Goal: Feedback & Contribution: Contribute content

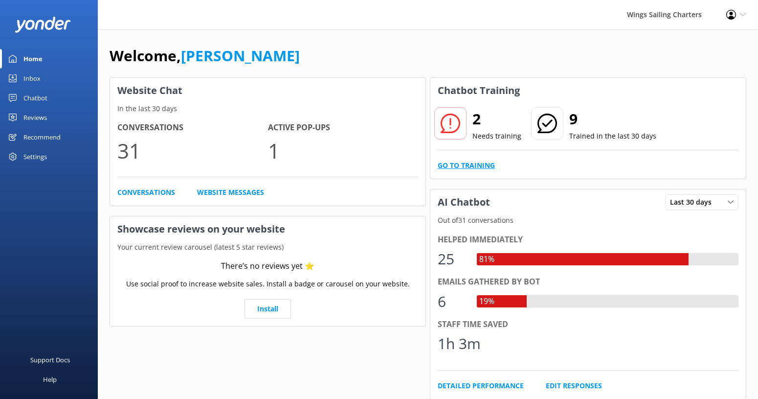
click at [459, 167] on link "Go to Training" at bounding box center [466, 165] width 57 height 11
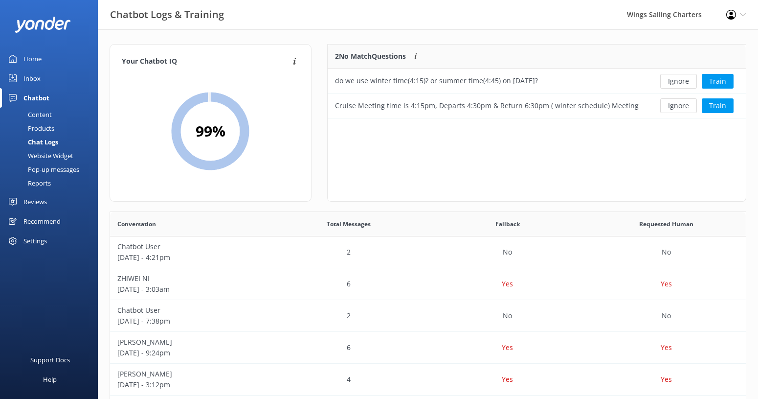
scroll to position [343, 636]
click at [720, 80] on button "Train" at bounding box center [718, 81] width 32 height 15
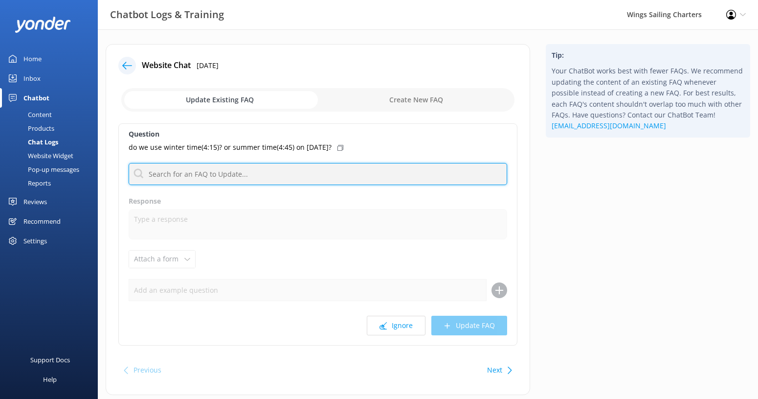
click at [253, 174] on input "text" at bounding box center [318, 174] width 379 height 22
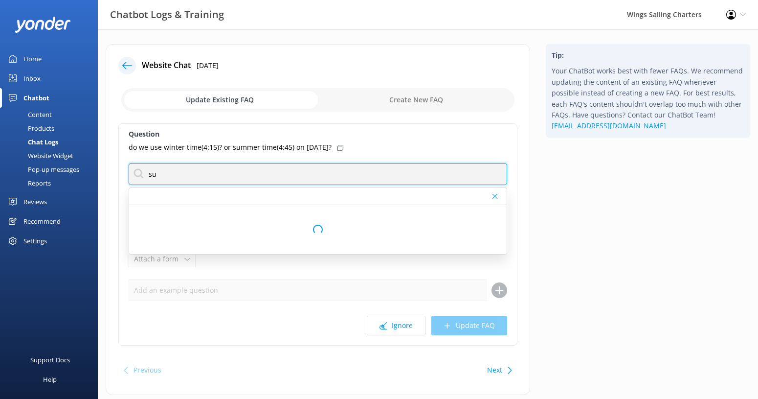
type input "s"
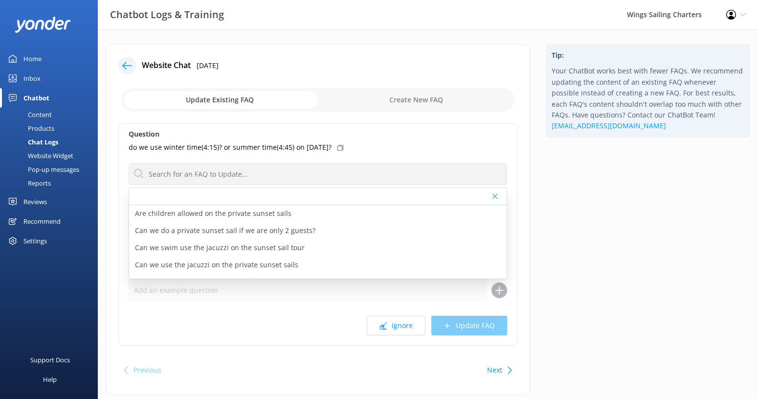
click at [344, 146] on use at bounding box center [341, 148] width 6 height 6
click at [344, 146] on icon at bounding box center [341, 148] width 6 height 6
click at [332, 147] on p "do we use winter time(4:15)? or summer time(4:45) on [DATE]?" at bounding box center [230, 147] width 203 height 11
click at [344, 145] on icon at bounding box center [341, 148] width 6 height 6
click at [125, 66] on use at bounding box center [127, 65] width 10 height 7
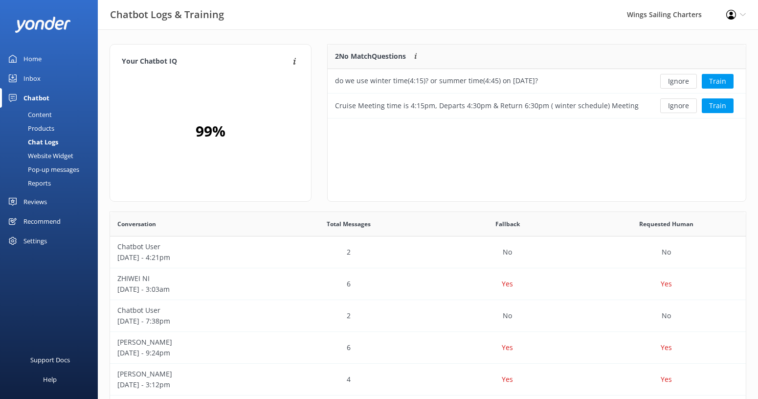
scroll to position [74, 418]
click at [599, 82] on div "do we use winter time(4:15)? or summer time(4:45) on [DATE]?" at bounding box center [488, 81] width 321 height 24
click at [727, 102] on button "Train" at bounding box center [718, 105] width 32 height 15
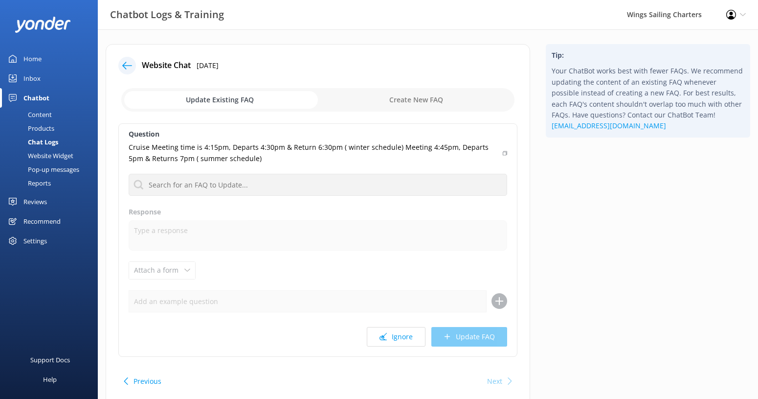
click at [240, 99] on input "checkbox" at bounding box center [317, 99] width 393 height 23
checkbox input "true"
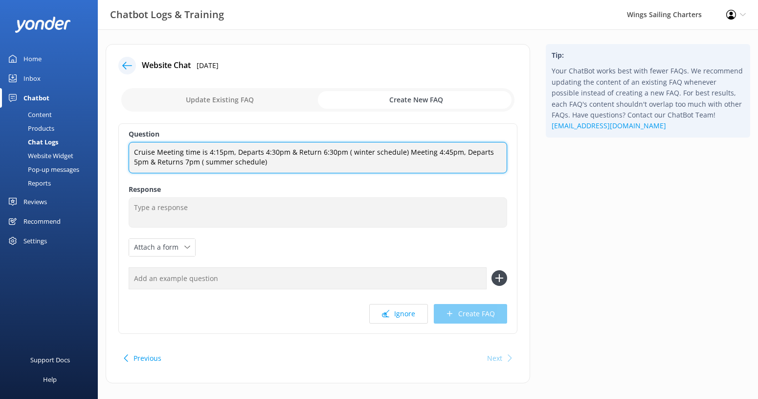
click at [252, 153] on textarea "Cruise Meeting time is 4:15pm, Departs 4:30pm & Return 6:30pm ( winter schedule…" at bounding box center [318, 157] width 379 height 31
click at [397, 154] on textarea "Cruise Meeting time is 4:15pm, Departs 4:30pm & Return 6:30pm ( winter schedule…" at bounding box center [318, 157] width 379 height 31
click at [397, 153] on textarea "Cruise Meeting time is 4:15pm, Departs 4:30pm & Return 6:30pm ( winter schedule…" at bounding box center [318, 157] width 379 height 31
click at [433, 155] on textarea "Cruise Meeting time is 4:15pm, Departs 4:30pm & Return 6:30pm ( winter schedule…" at bounding box center [318, 157] width 379 height 31
click at [134, 162] on textarea "Cruise Meeting time is 4:15pm, Departs 4:30pm & Return 6:30pm ( winter schedule…" at bounding box center [318, 157] width 379 height 31
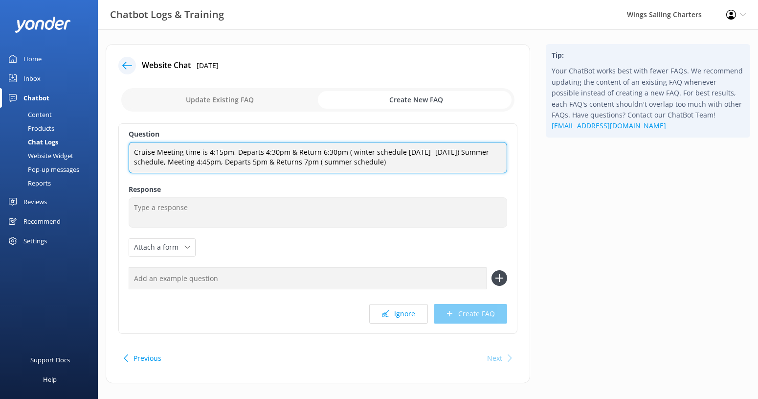
click at [409, 163] on textarea "Cruise Meeting time is 4:15pm, Departs 4:30pm & Return 6:30pm ( winter schedule…" at bounding box center [318, 157] width 379 height 31
click at [153, 155] on textarea "Cruise Meeting time is 4:15pm, Departs 4:30pm & Return 6:30pm ( winter schedule…" at bounding box center [318, 157] width 379 height 31
click at [192, 154] on textarea "Sunset Sail Tour Meeting time is 4:15pm, Departs 4:30pm & Return 6:30pm ( winte…" at bounding box center [318, 157] width 379 height 31
click at [185, 153] on textarea "Sunset Sail Tour meeting time is 4:15pm, Departs 4:30pm & Return 6:30pm ( winte…" at bounding box center [318, 157] width 379 height 31
click at [453, 155] on textarea "Sunset Sail Tour winter meeting time is 4:15pm, Departs 4:30pm & Return 6:30pm …" at bounding box center [318, 157] width 379 height 31
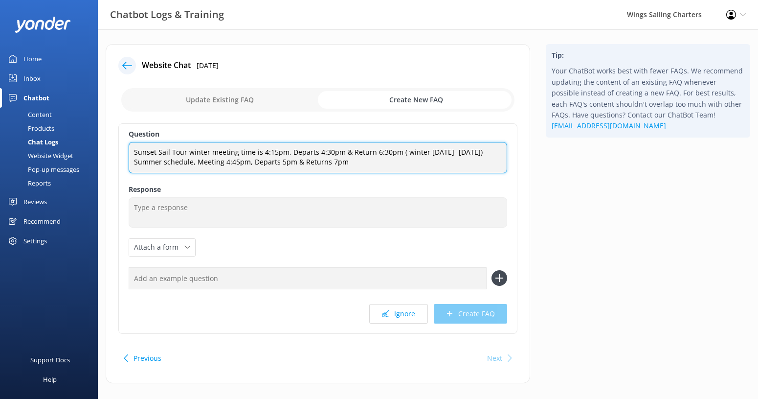
click at [173, 161] on textarea "Sunset Sail Tour winter meeting time is 4:15pm, Departs 4:30pm & Return 6:30pm …" at bounding box center [318, 157] width 379 height 31
click at [134, 163] on textarea "Sunset Sail Tour winter meeting time is 4:15pm, Departs 4:30pm & Return 6:30pm …" at bounding box center [318, 157] width 379 height 31
click at [198, 171] on textarea "Sunset Sail Tour winter meeting time is 4:15pm, Departs 4:30pm & Return 6:30pm …" at bounding box center [318, 157] width 379 height 31
click at [219, 173] on textarea "Sunset Sail Tour winter meeting time is 4:15pm, Departs 4:30pm & Return 6:30pm …" at bounding box center [318, 157] width 379 height 31
click at [276, 172] on textarea "Sunset Sail Tour winter meeting time is 4:15pm, Departs 4:30pm & Return 6:30pm …" at bounding box center [318, 157] width 379 height 31
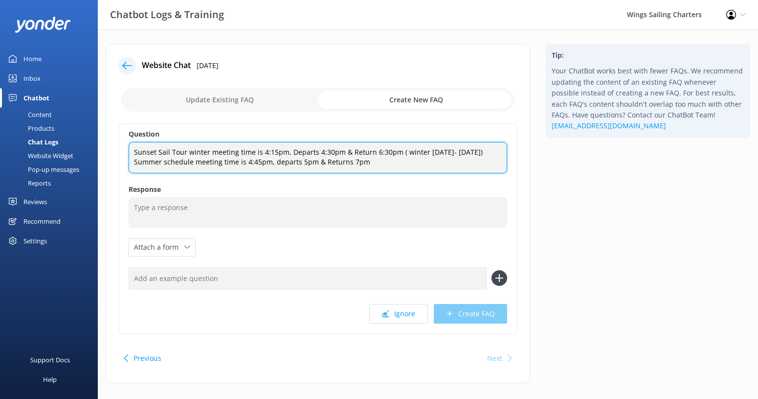
click at [292, 155] on textarea "Sunset Sail Tour winter meeting time is 4:15pm, Departs 4:30pm & Return 6:30pm …" at bounding box center [318, 157] width 379 height 31
click at [325, 171] on textarea "Sunset Sail Tour winter meeting time is 4:15pm, departs 4:30pm & Return 6:30pm …" at bounding box center [318, 157] width 379 height 31
click at [349, 152] on textarea "Sunset Sail Tour winter meeting time is 4:15pm, departs 4:30pm & Return 6:30pm …" at bounding box center [318, 157] width 379 height 31
click at [371, 173] on textarea "Sunset Sail Tour winter meeting time is 4:15pm, departs 4:30pm & return 6:30pm …" at bounding box center [318, 157] width 379 height 31
type textarea "Sunset Sail Tour winter meeting time is 4:15pm, departs 4:30pm & return 6:30pm …"
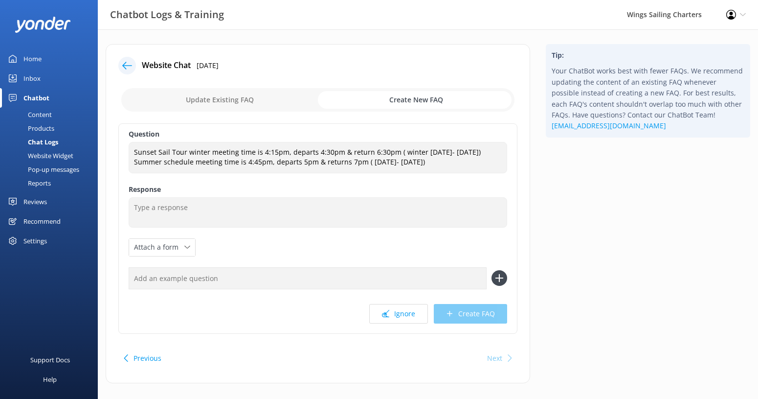
click at [428, 300] on div "Question Sunset Sail Tour winter meeting time is 4:15pm, departs 4:30pm & retur…" at bounding box center [317, 228] width 399 height 210
click at [436, 253] on div "Question Sunset Sail Tour winter meeting time is 4:15pm, departs 4:30pm & retur…" at bounding box center [317, 228] width 399 height 210
click at [241, 100] on input "checkbox" at bounding box center [317, 99] width 393 height 23
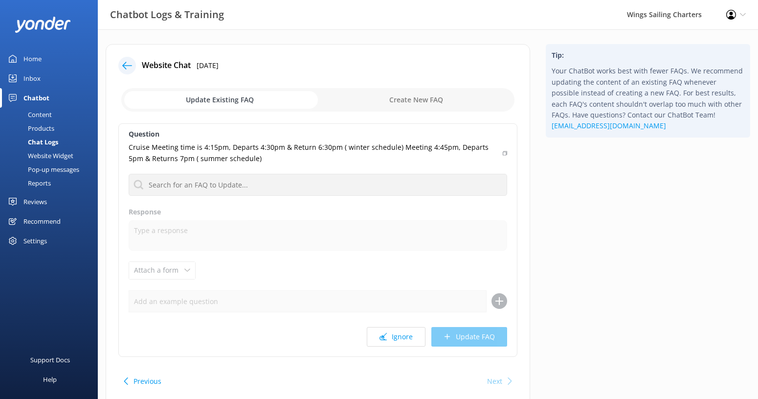
click at [396, 98] on input "checkbox" at bounding box center [317, 99] width 393 height 23
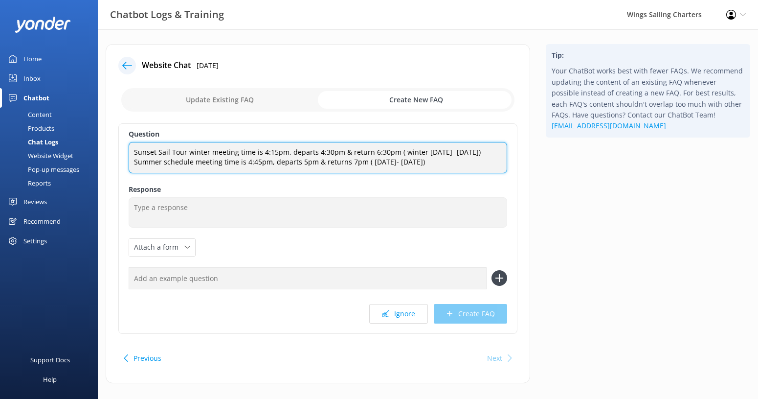
drag, startPoint x: 445, startPoint y: 172, endPoint x: 121, endPoint y: 143, distance: 325.2
click at [121, 143] on div "Question Sunset Sail Tour winter meeting time is 4:15pm, departs 4:30pm & retur…" at bounding box center [317, 228] width 399 height 210
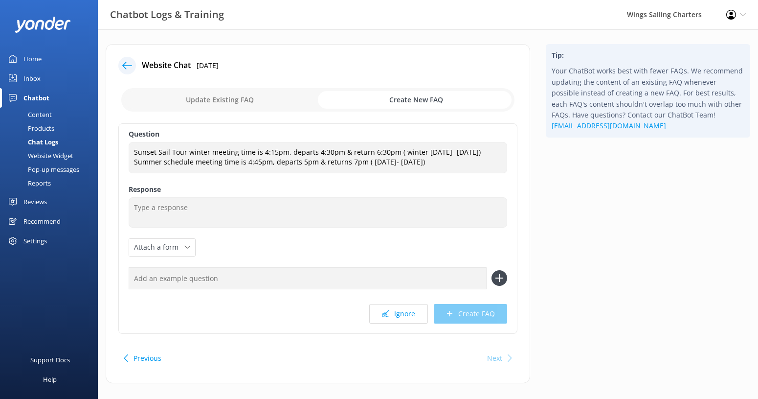
click at [224, 102] on input "checkbox" at bounding box center [317, 99] width 393 height 23
checkbox input "false"
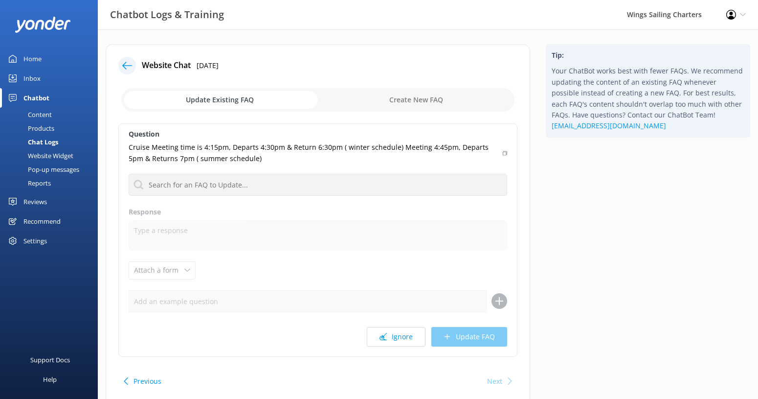
click at [249, 158] on p "Cruise Meeting time is 4:15pm, Departs 4:30pm & Return 6:30pm ( winter schedule…" at bounding box center [313, 153] width 368 height 22
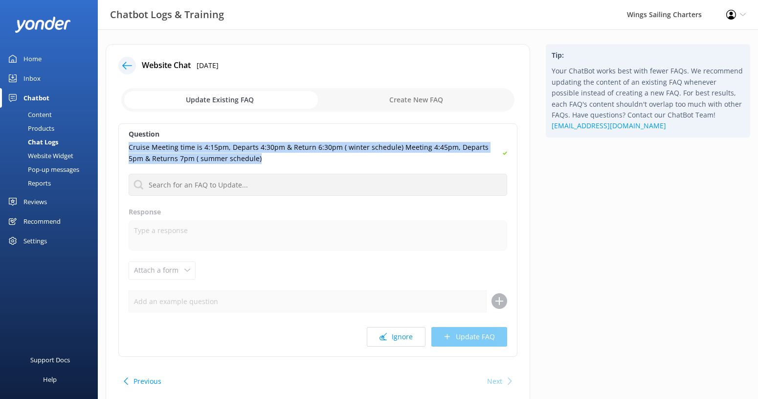
drag, startPoint x: 243, startPoint y: 161, endPoint x: 127, endPoint y: 150, distance: 116.5
click at [127, 150] on div "Question Cruise Meeting time is 4:15pm, Departs 4:30pm & Return 6:30pm ( winter…" at bounding box center [317, 239] width 399 height 233
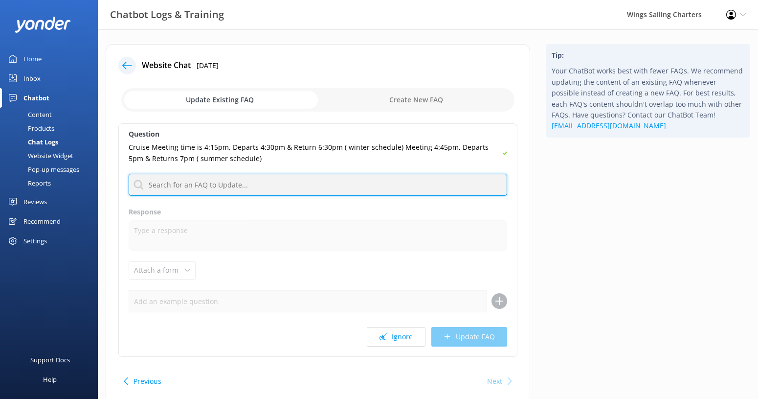
click at [305, 185] on input "text" at bounding box center [318, 185] width 379 height 22
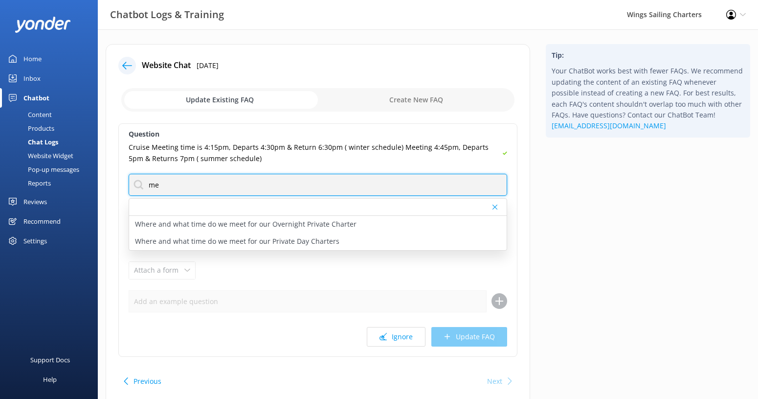
type input "m"
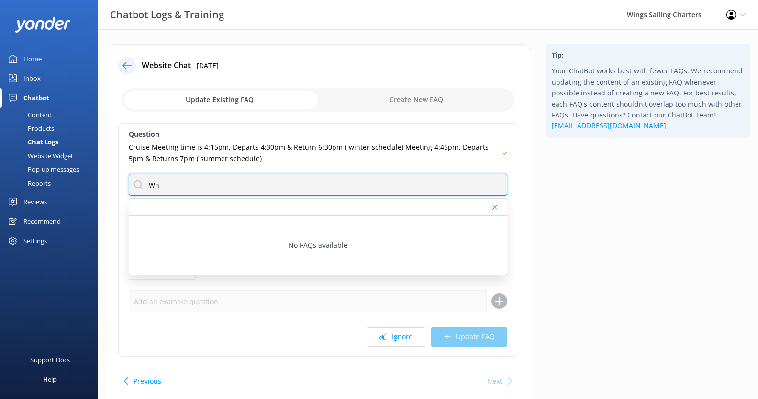
type input "W"
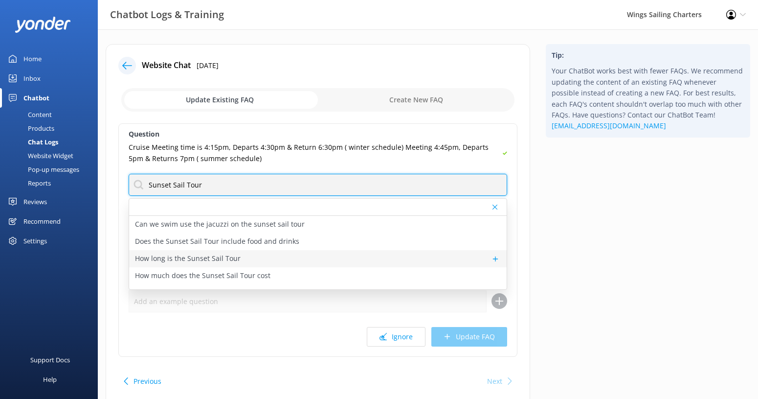
type input "Sunset Sail Tour"
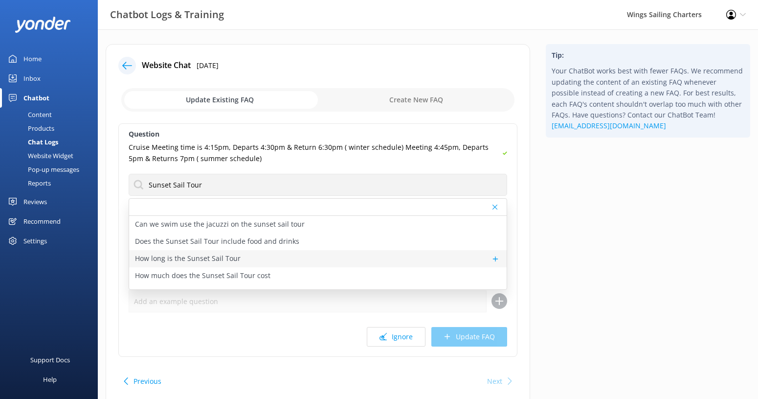
click at [267, 261] on div "How long is the Sunset Sail Tour" at bounding box center [318, 258] width 378 height 17
type textarea "The Sunset Sail Tour is a 2-hour sail around the bay, offering the perfect way …"
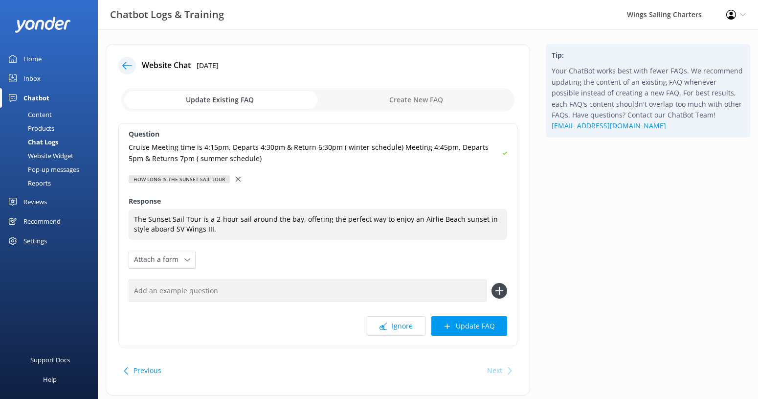
click at [196, 294] on input "text" at bounding box center [308, 290] width 358 height 22
click at [501, 152] on div "Cruise Meeting time is 4:15pm, Departs 4:30pm & Return 6:30pm ( winter schedule…" at bounding box center [318, 153] width 379 height 22
click at [444, 103] on input "checkbox" at bounding box center [317, 99] width 393 height 23
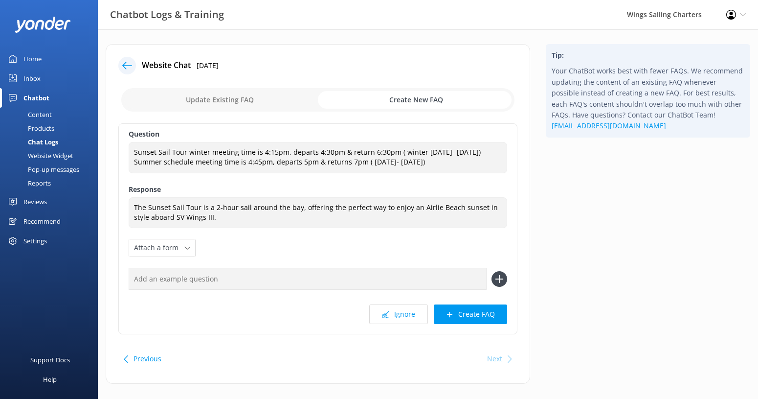
click at [225, 98] on input "checkbox" at bounding box center [317, 99] width 393 height 23
checkbox input "false"
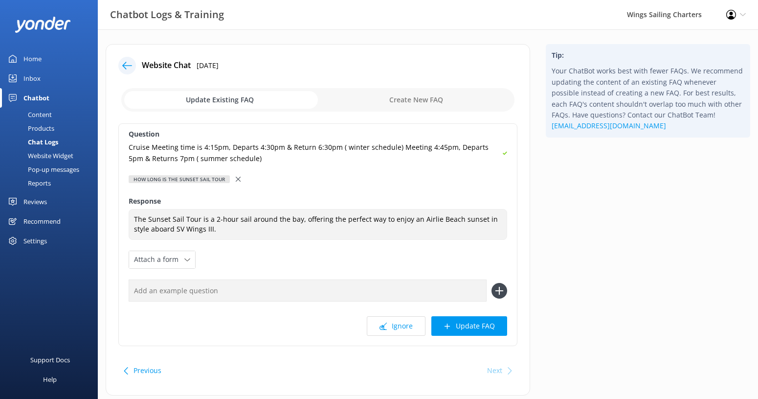
click at [236, 180] on icon at bounding box center [238, 179] width 5 height 5
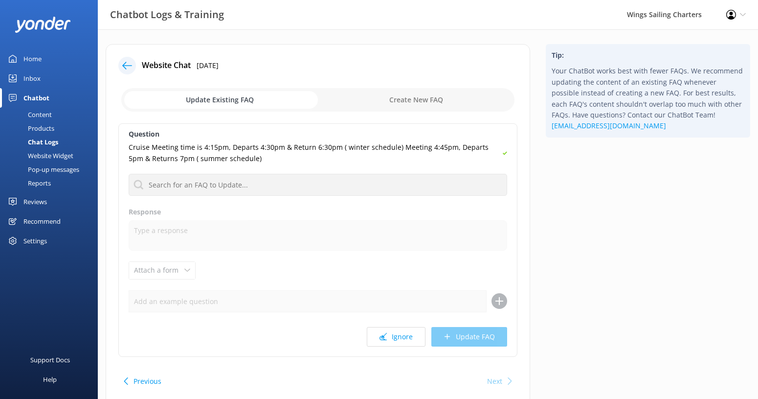
click at [396, 95] on input "checkbox" at bounding box center [317, 99] width 393 height 23
checkbox input "true"
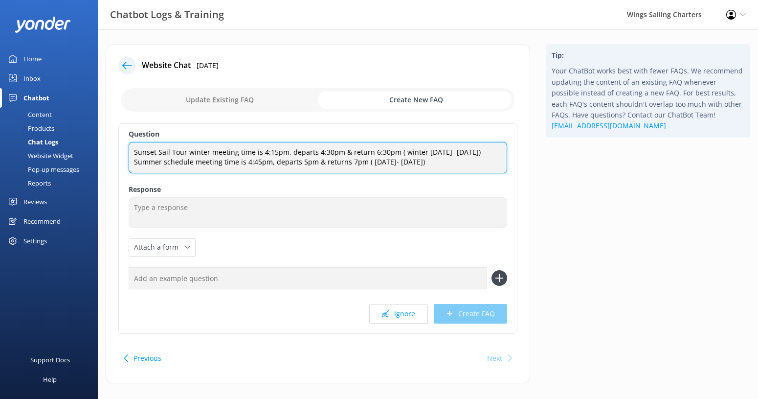
drag, startPoint x: 445, startPoint y: 173, endPoint x: 105, endPoint y: 150, distance: 340.9
click at [105, 150] on div "Website Chat [DATE] Update Existing FAQ Create New FAQ Question Sunset Sail Tou…" at bounding box center [318, 218] width 440 height 349
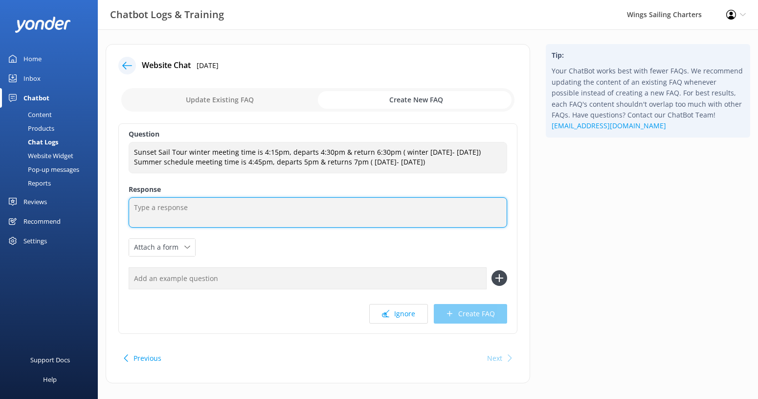
click at [161, 222] on textarea at bounding box center [318, 212] width 379 height 30
paste textarea "Sunset Sail Tour winter meeting time is 4:15pm, departs 4:30pm & return 6:30pm …"
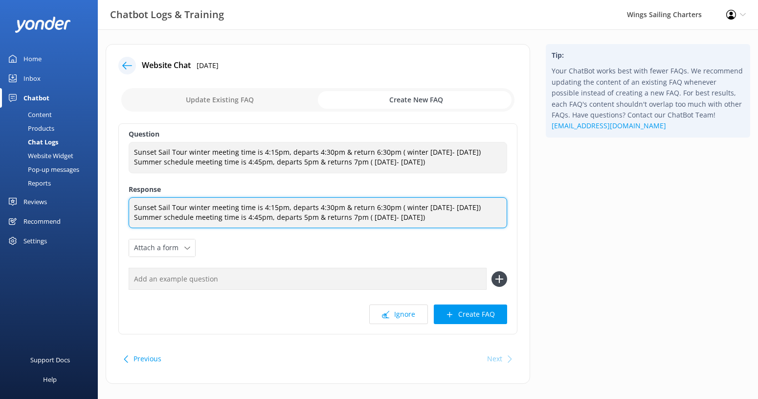
type textarea "Sunset Sail Tour winter meeting time is 4:15pm, departs 4:30pm & return 6:30pm …"
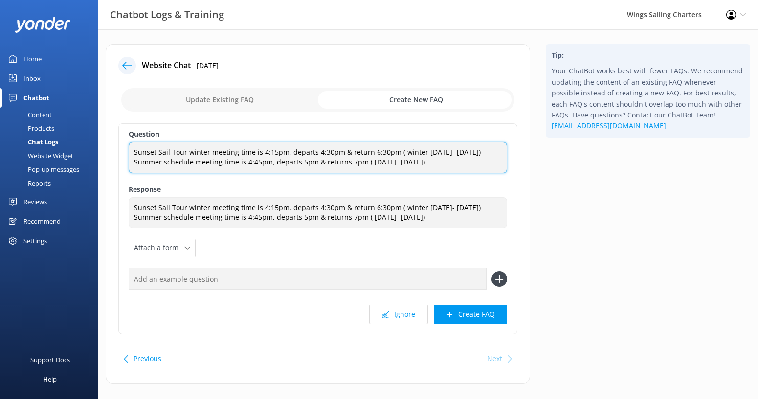
drag, startPoint x: 445, startPoint y: 172, endPoint x: 116, endPoint y: 151, distance: 329.5
click at [116, 151] on div "Website Chat [DATE] Update Existing FAQ Create New FAQ Question Sunset Sail Tou…" at bounding box center [318, 214] width 425 height 340
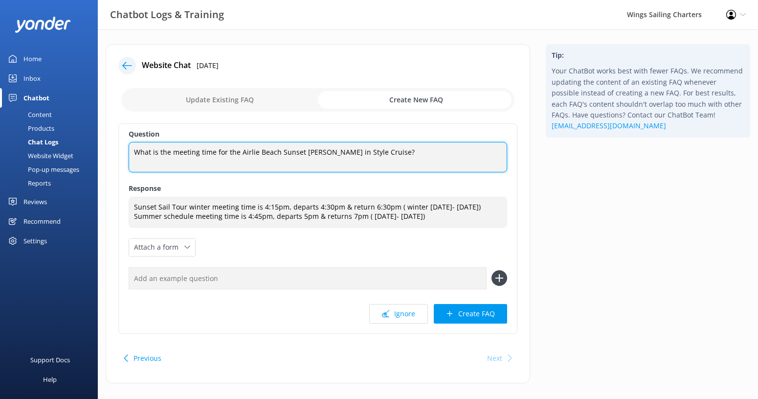
click at [313, 156] on textarea "What is the meeting time for the Airlie Beach Sunset [PERSON_NAME] in Style Cru…" at bounding box center [318, 157] width 379 height 30
type textarea "What is the meeting time for the Airlie Beach Sunset Sail in Style Cruise?"
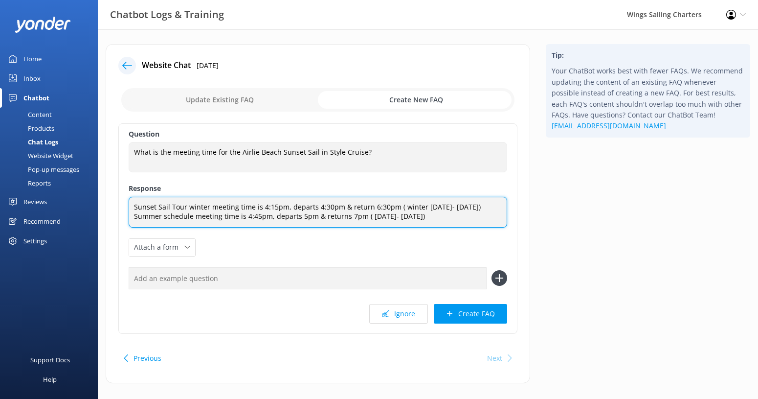
click at [418, 209] on textarea "Sunset Sail Tour winter meeting time is 4:15pm, departs 4:30pm & return 6:30pm …" at bounding box center [318, 212] width 379 height 31
type textarea "Sunset Sail Tour winter meeting time is 4:15pm, departs 4:30pm & return 6:30pm …"
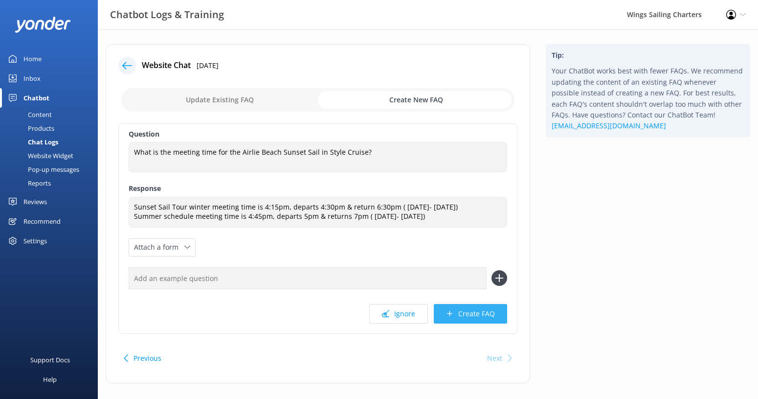
click at [477, 315] on button "Create FAQ" at bounding box center [470, 314] width 73 height 20
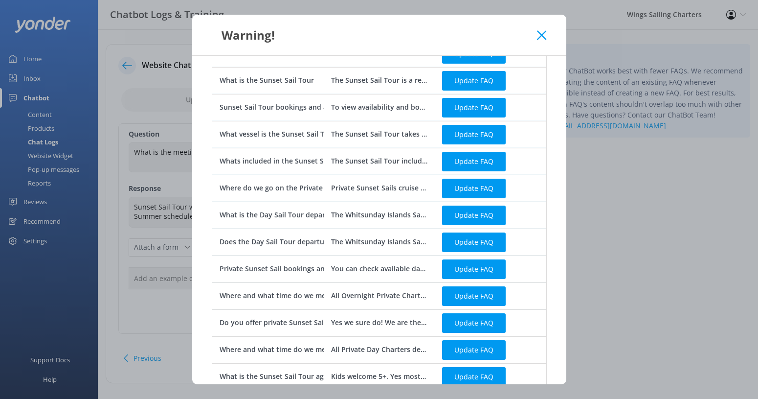
scroll to position [149, 0]
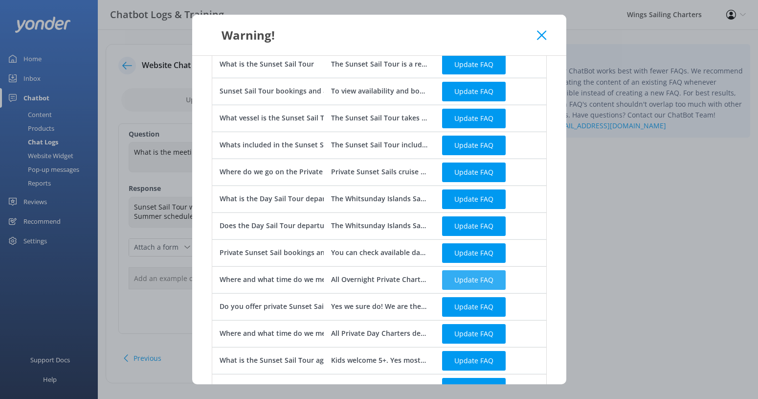
click at [458, 283] on button "Update FAQ" at bounding box center [474, 280] width 64 height 20
checkbox input "false"
type textarea "All Overnight Private Charters depart from [GEOGRAPHIC_DATA], [GEOGRAPHIC_DATA]…"
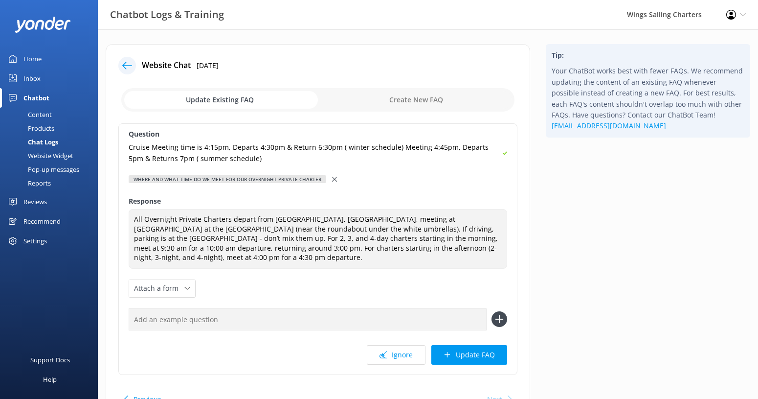
click at [126, 64] on icon at bounding box center [127, 66] width 10 height 10
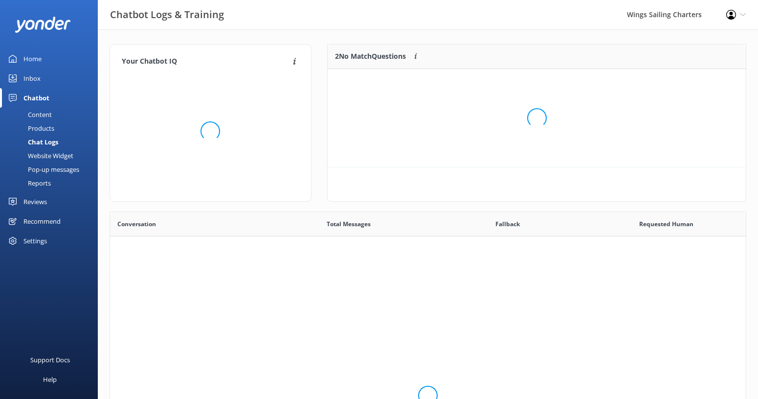
scroll to position [74, 418]
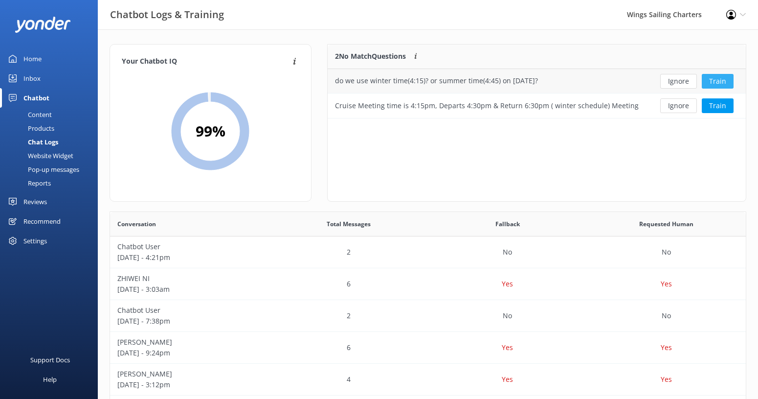
click at [714, 79] on button "Train" at bounding box center [718, 81] width 32 height 15
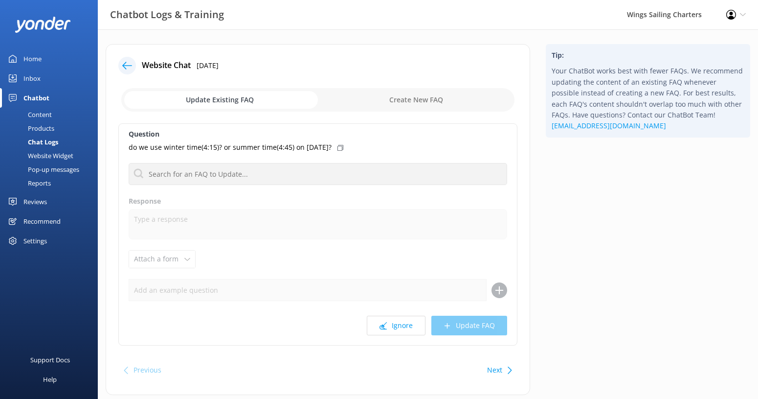
click at [448, 98] on input "checkbox" at bounding box center [317, 99] width 393 height 23
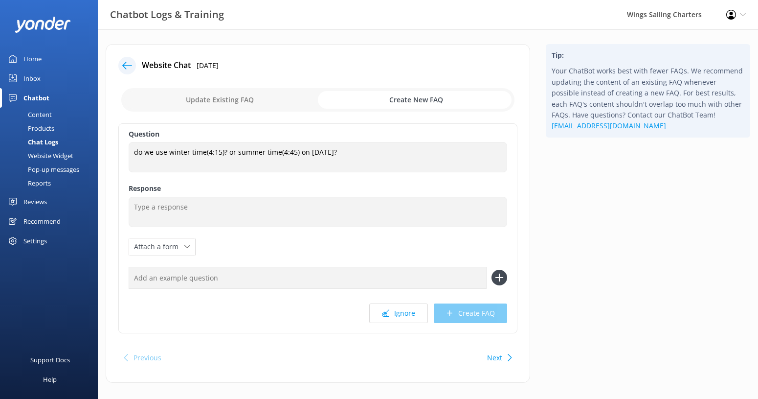
click at [198, 102] on input "checkbox" at bounding box center [317, 99] width 393 height 23
checkbox input "false"
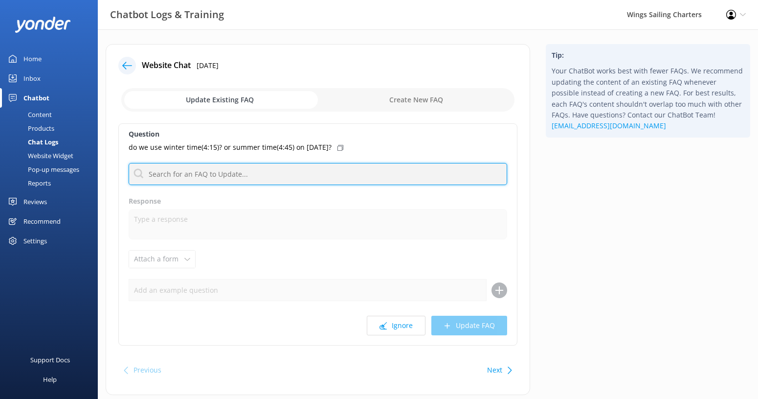
click at [169, 176] on input "text" at bounding box center [318, 174] width 379 height 22
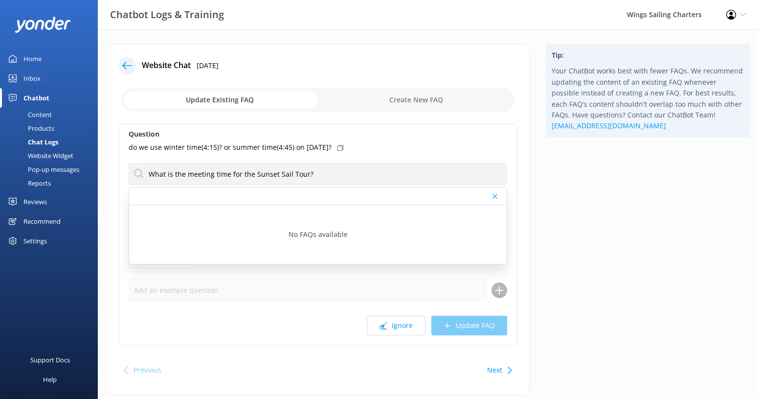
click at [494, 196] on icon at bounding box center [495, 196] width 5 height 6
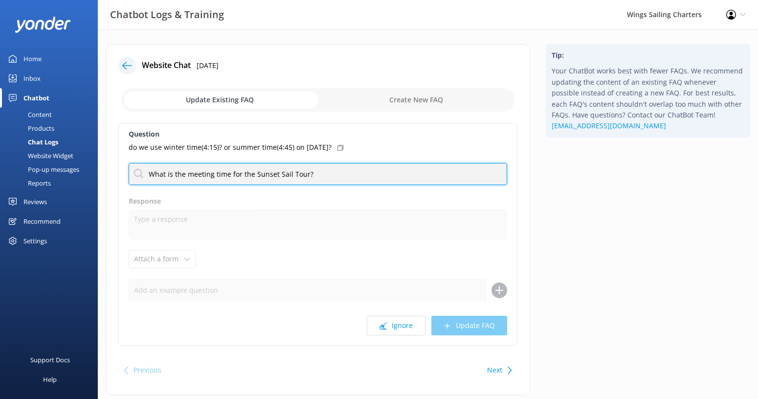
drag, startPoint x: 326, startPoint y: 172, endPoint x: 161, endPoint y: 173, distance: 164.9
click at [161, 173] on input "What is the meeting time for the Sunset Sail Tour?" at bounding box center [318, 174] width 379 height 22
type input "W"
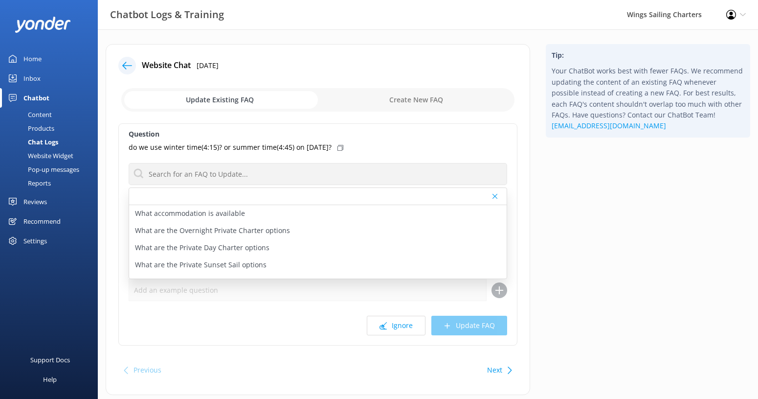
click at [127, 63] on icon at bounding box center [127, 66] width 10 height 10
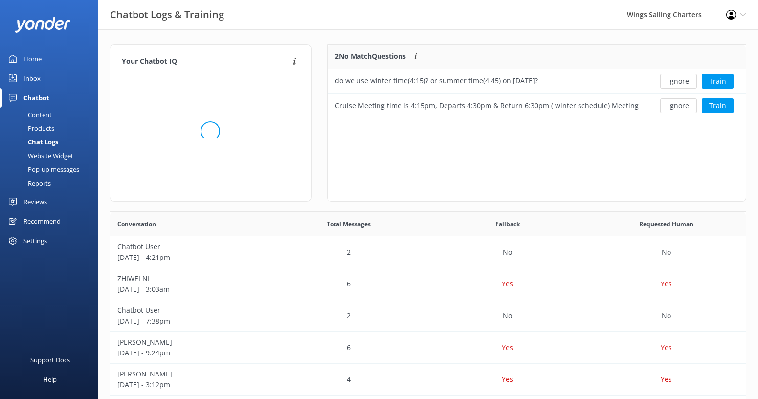
scroll to position [74, 418]
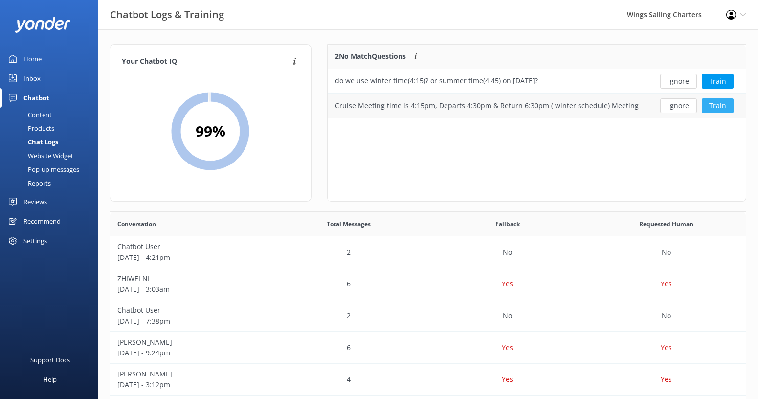
click at [723, 108] on button "Train" at bounding box center [718, 105] width 32 height 15
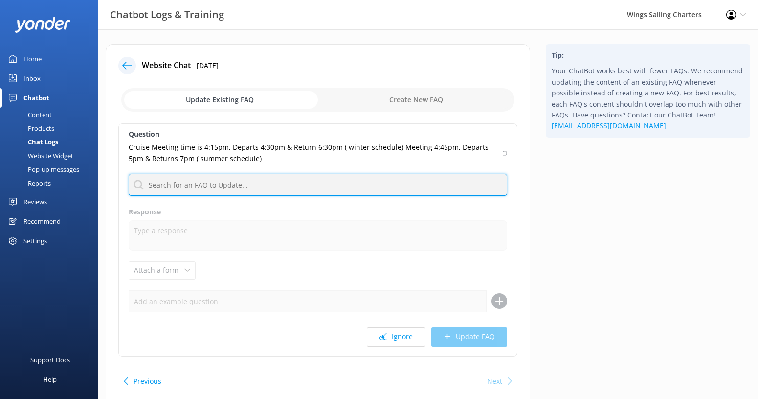
click at [455, 178] on input "text" at bounding box center [318, 185] width 379 height 22
type input "Sunset Sail Tour"
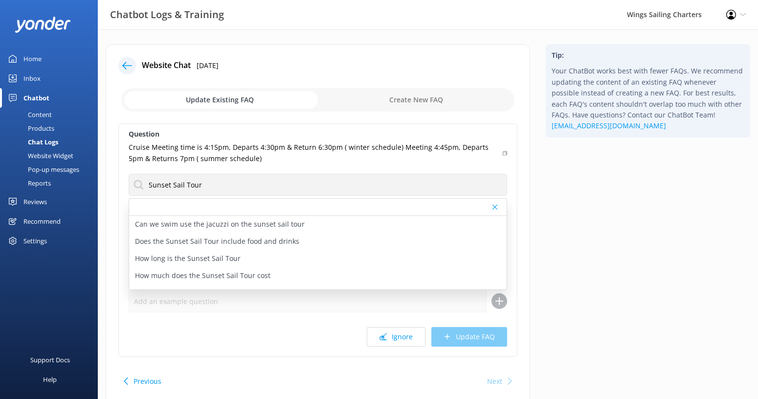
click at [499, 300] on icon at bounding box center [500, 301] width 16 height 16
click at [537, 277] on div "Website Chat [DATE] Update Existing FAQ Create New FAQ Question Cruise Meeting …" at bounding box center [318, 230] width 440 height 372
click at [495, 204] on icon at bounding box center [495, 207] width 5 height 6
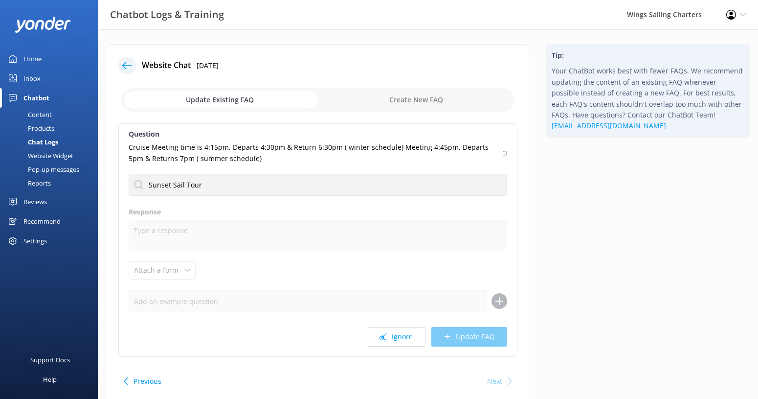
click at [560, 211] on div "Tip: Your ChatBot works best with fewer FAQs. We recommend updating the content…" at bounding box center [648, 230] width 220 height 372
click at [46, 111] on div "Content" at bounding box center [29, 115] width 46 height 14
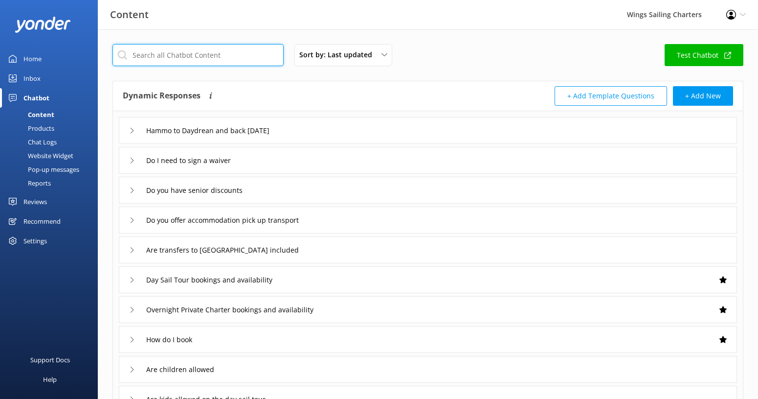
click at [147, 58] on input "text" at bounding box center [198, 55] width 171 height 22
type input "Sunset Sail Tour"
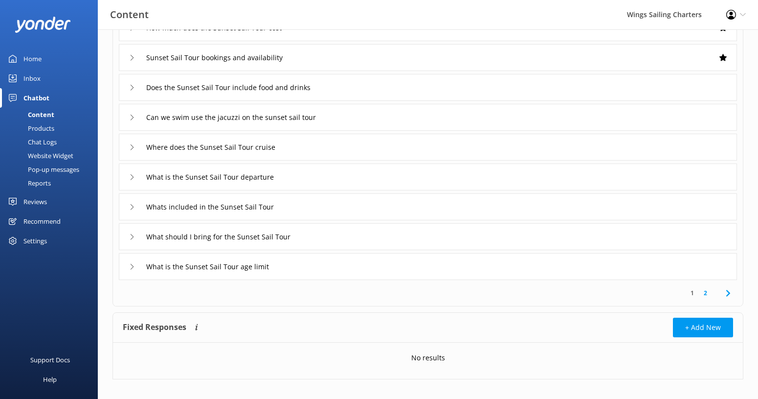
scroll to position [142, 0]
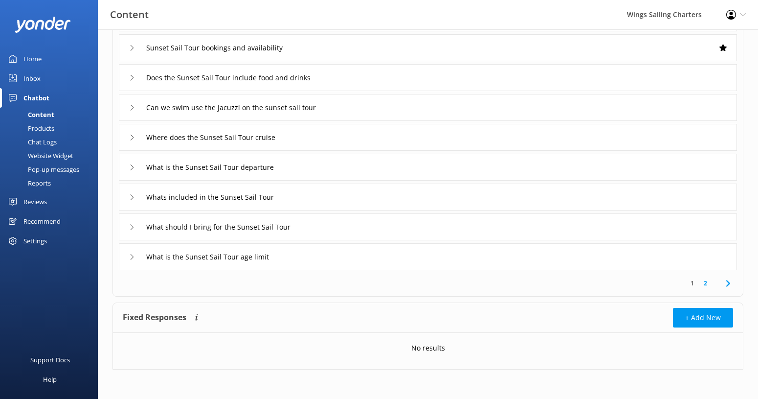
click at [728, 282] on icon at bounding box center [729, 283] width 12 height 12
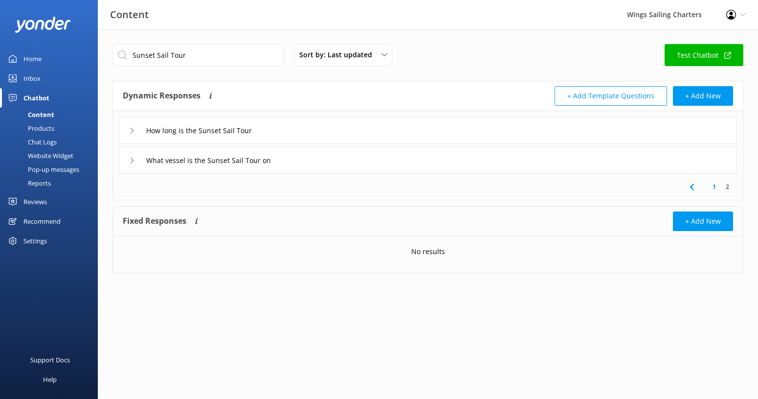
click at [690, 188] on icon at bounding box center [693, 187] width 12 height 12
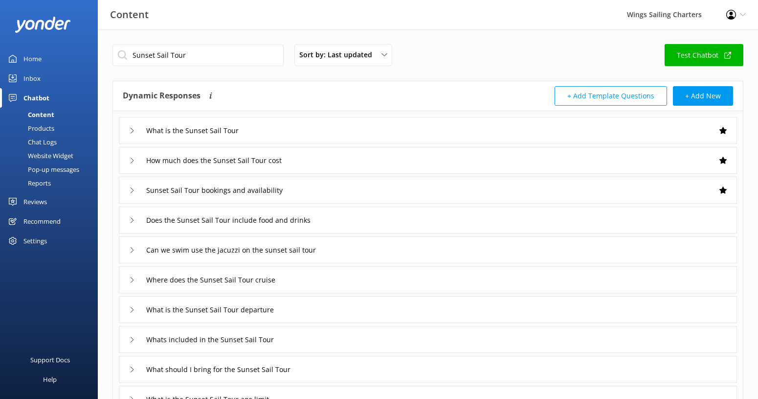
click at [596, 92] on button "+ Add Template Questions" at bounding box center [611, 96] width 113 height 20
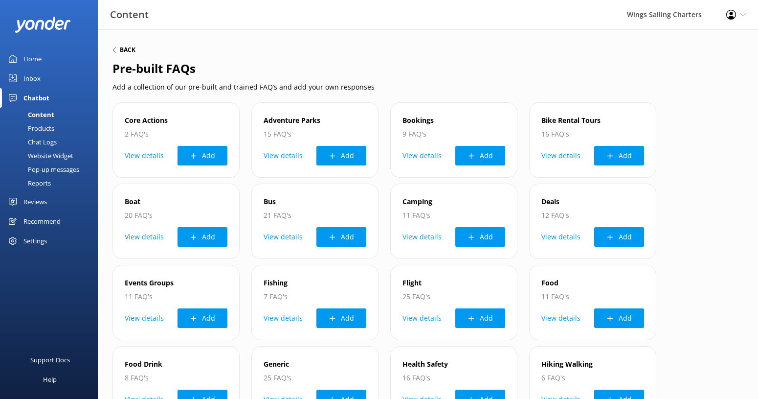
click at [128, 51] on h6 "Back" at bounding box center [128, 50] width 16 height 6
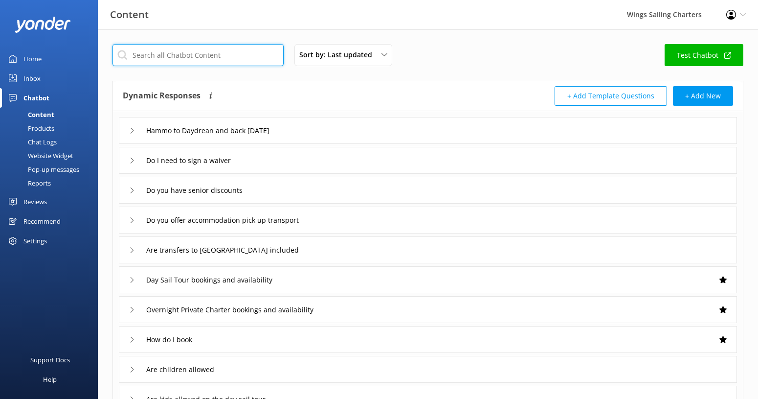
click at [256, 53] on input "text" at bounding box center [198, 55] width 171 height 22
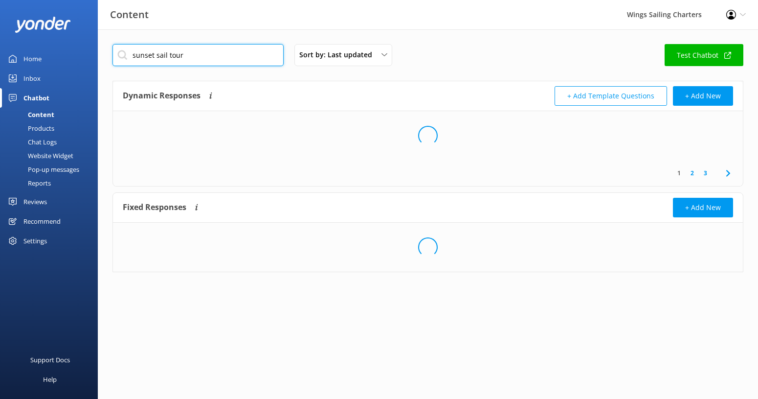
type input "sunset sail tour"
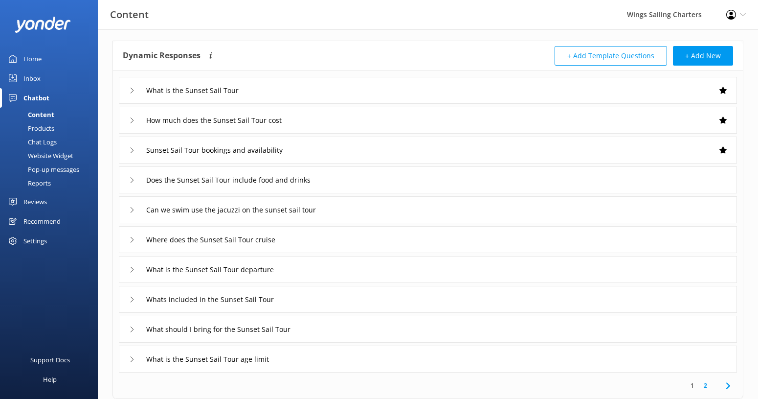
scroll to position [41, 0]
click at [133, 266] on icon at bounding box center [132, 269] width 6 height 6
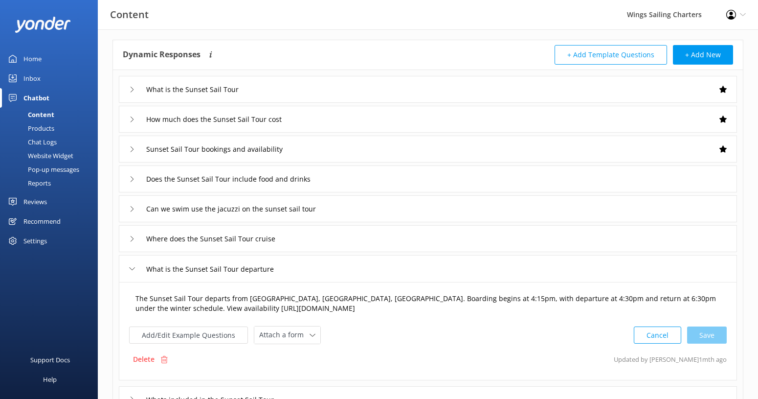
click at [458, 311] on textarea "The Sunset Sail Tour departs from [GEOGRAPHIC_DATA], [GEOGRAPHIC_DATA], [GEOGRA…" at bounding box center [428, 303] width 596 height 31
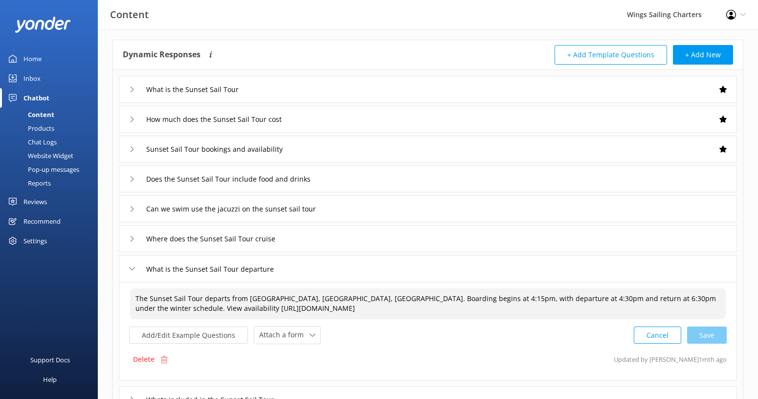
click at [427, 309] on textarea "The Sunset Sail Tour departs from [GEOGRAPHIC_DATA], [GEOGRAPHIC_DATA], [GEOGRA…" at bounding box center [428, 303] width 596 height 31
click at [165, 334] on button "Add/Edit Example Questions" at bounding box center [188, 334] width 119 height 17
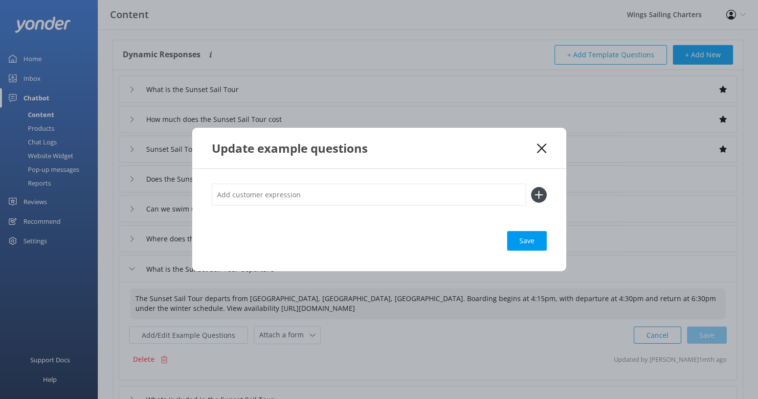
click at [540, 191] on icon at bounding box center [539, 195] width 16 height 16
click at [390, 188] on input "text" at bounding box center [369, 195] width 315 height 22
type input "What time do we meet?"
click at [531, 187] on button at bounding box center [539, 195] width 16 height 16
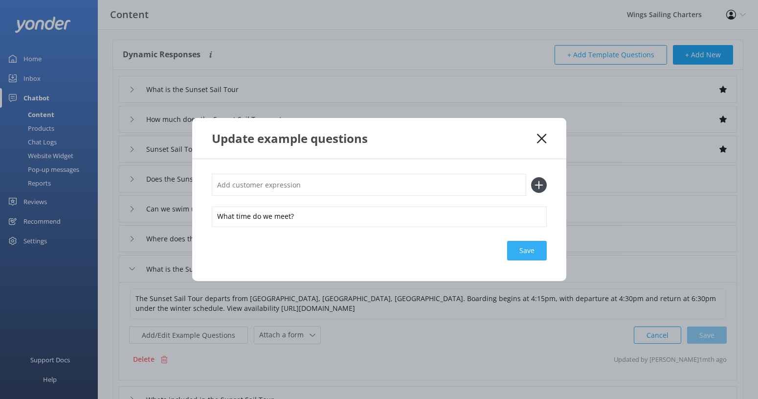
click at [528, 250] on div "Save" at bounding box center [527, 251] width 40 height 20
click at [543, 137] on icon at bounding box center [541, 139] width 9 height 10
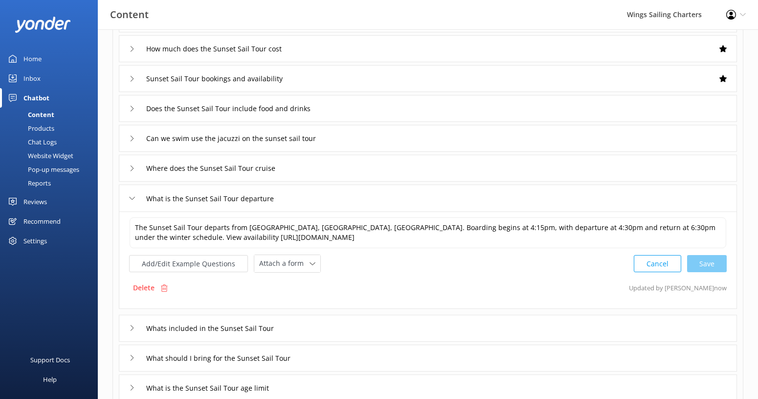
scroll to position [115, 0]
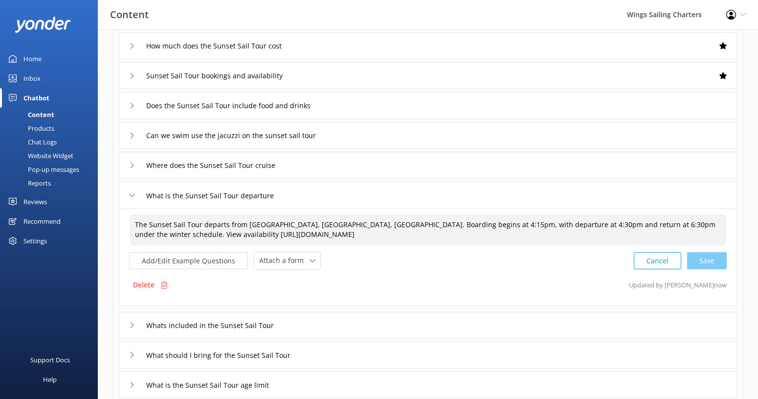
click at [300, 226] on textarea "The Sunset Sail Tour departs from [GEOGRAPHIC_DATA], [GEOGRAPHIC_DATA], [GEOGRA…" at bounding box center [428, 229] width 597 height 31
click at [484, 226] on textarea "The Sunset Sail Tour departs from [GEOGRAPHIC_DATA], [GEOGRAPHIC_DATA] meeting …" at bounding box center [428, 229] width 597 height 31
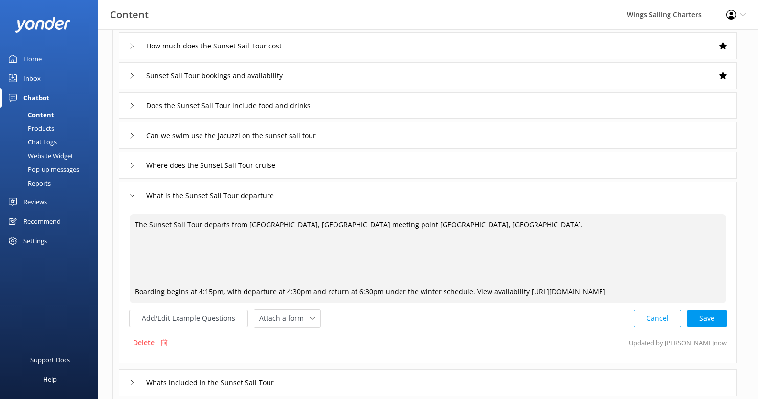
click at [137, 241] on textarea "The Sunset Sail Tour departs from [GEOGRAPHIC_DATA], [GEOGRAPHIC_DATA] meeting …" at bounding box center [428, 258] width 597 height 89
paste textarea "Sunset Sail Tour winter meeting time is 4:15pm, departs 4:30pm & return 6:30pm …"
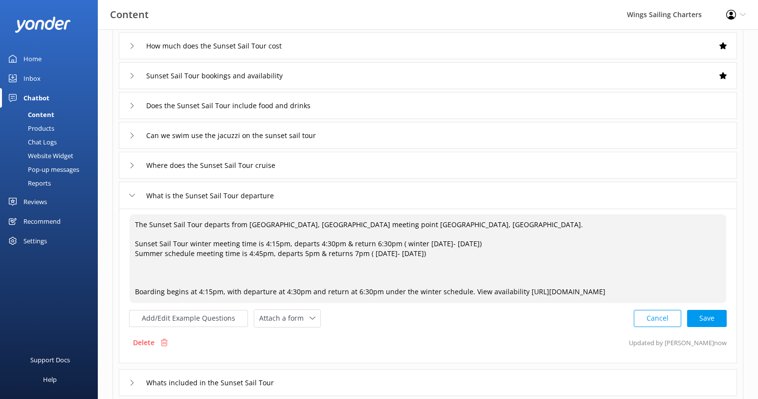
click at [464, 296] on textarea "The Sunset Sail Tour departs from [GEOGRAPHIC_DATA], [GEOGRAPHIC_DATA] meeting …" at bounding box center [428, 258] width 597 height 89
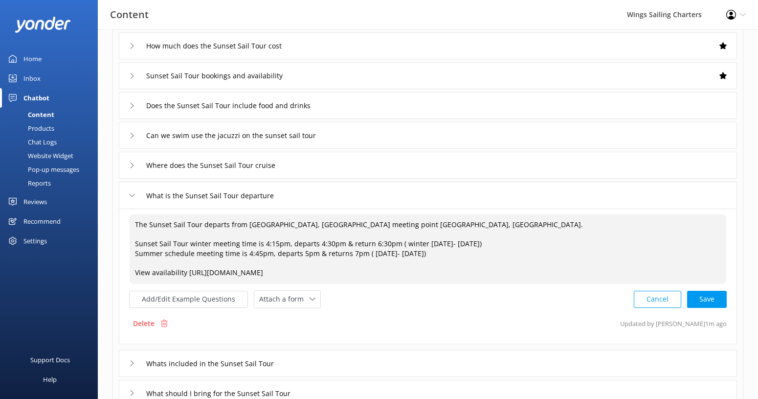
click at [488, 226] on textarea "The Sunset Sail Tour departs from [GEOGRAPHIC_DATA], [GEOGRAPHIC_DATA] meeting …" at bounding box center [428, 248] width 597 height 69
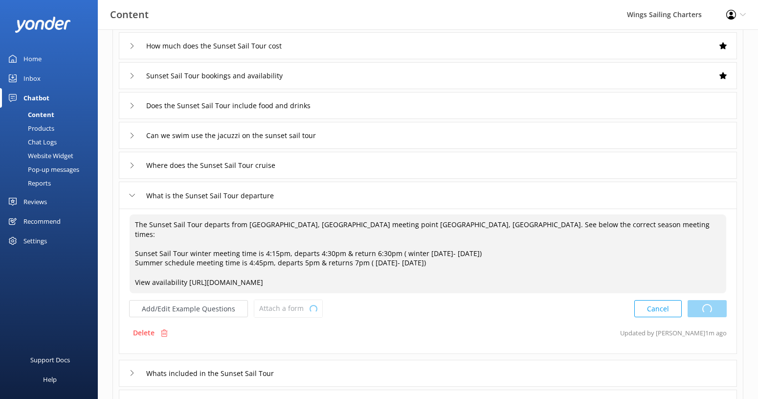
click at [706, 299] on div "Cancel Loading.." at bounding box center [681, 308] width 92 height 18
type textarea "The Sunset Sail Tour departs from [GEOGRAPHIC_DATA], [GEOGRAPHIC_DATA] meeting …"
click at [133, 193] on icon at bounding box center [132, 195] width 6 height 6
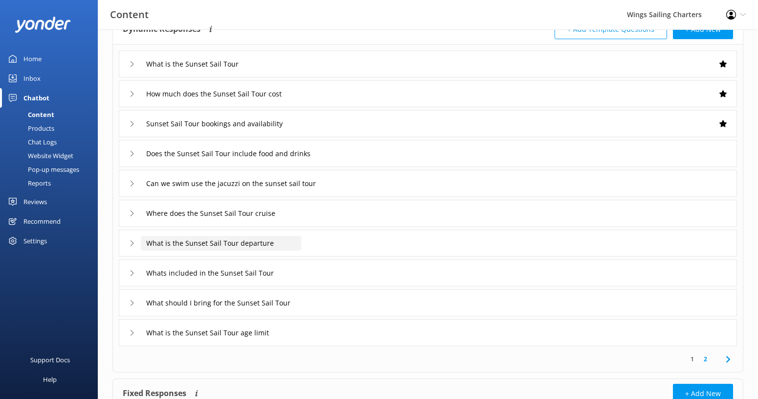
scroll to position [61, 0]
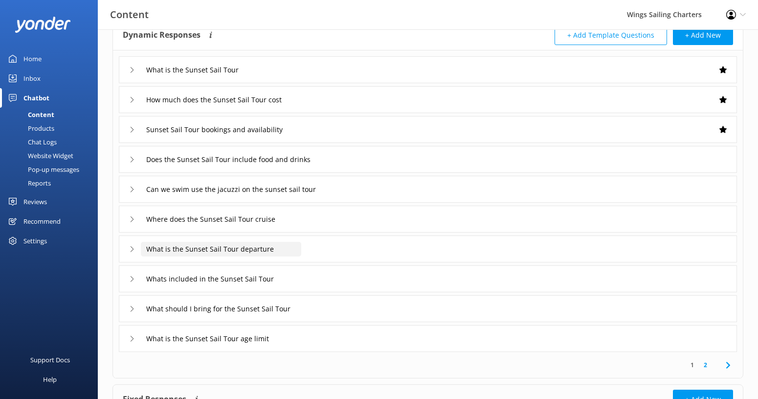
click at [276, 248] on input "What is the Sunset Sail Tour departure" at bounding box center [221, 249] width 161 height 15
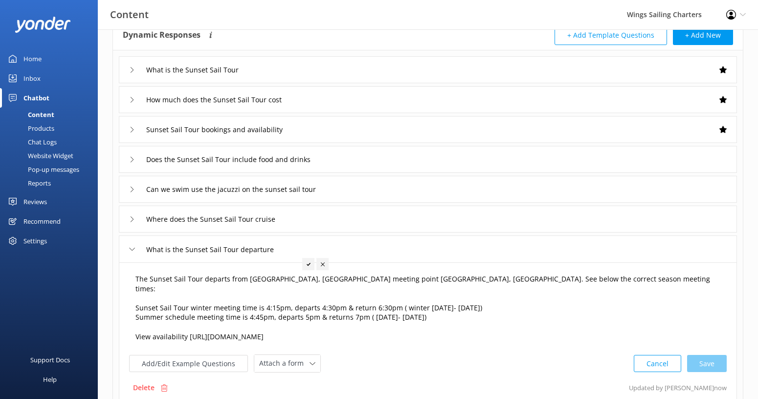
click at [451, 327] on textarea "The Sunset Sail Tour departs from [GEOGRAPHIC_DATA], [GEOGRAPHIC_DATA] meeting …" at bounding box center [428, 308] width 596 height 79
click at [437, 368] on div "The Sunset Sail Tour departs from [GEOGRAPHIC_DATA], [GEOGRAPHIC_DATA] meeting …" at bounding box center [428, 335] width 619 height 146
click at [294, 243] on input "What is the Sunset Sail Tour departure" at bounding box center [221, 249] width 161 height 15
click at [273, 248] on input "What is the Sunset Sail Tour departure" at bounding box center [221, 249] width 161 height 15
type input "What is the Sunset Sail Tour departure time?"
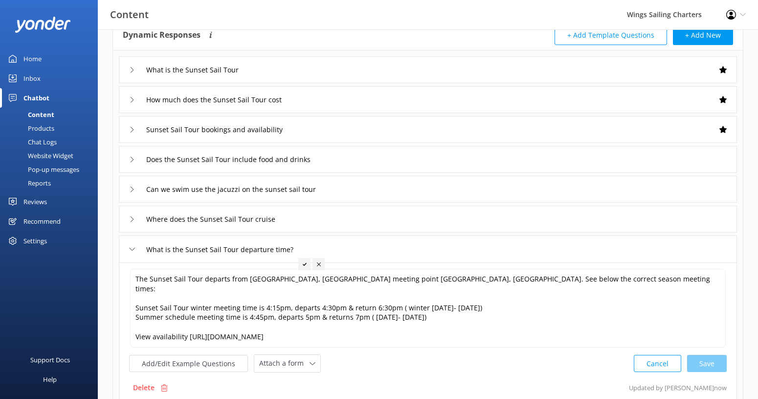
click at [305, 265] on icon at bounding box center [305, 264] width 4 height 4
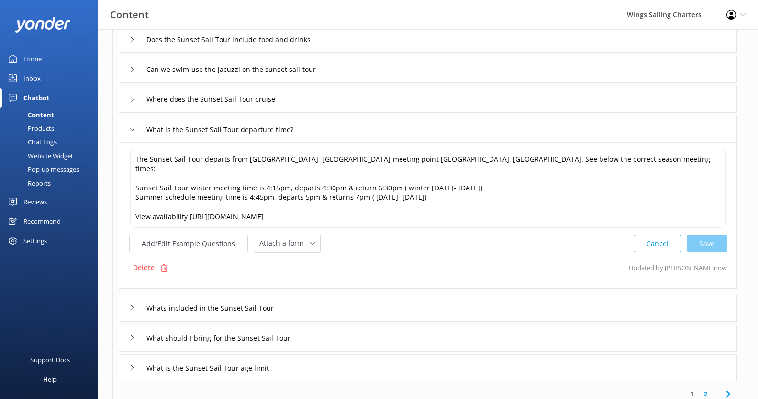
scroll to position [182, 0]
click at [132, 127] on icon at bounding box center [132, 128] width 6 height 6
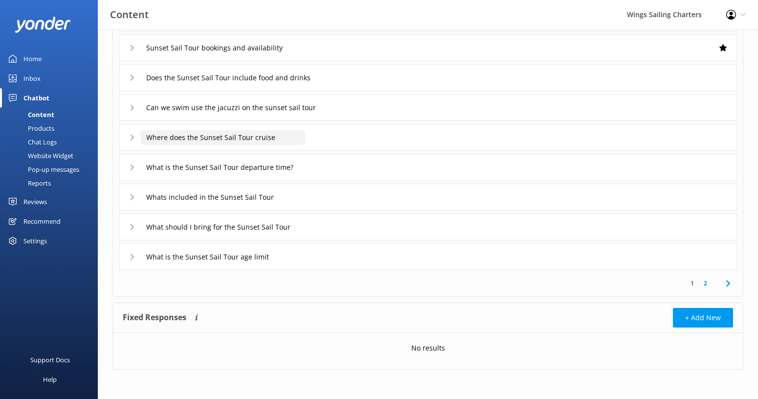
click at [247, 138] on input "Where does the Sunset Sail Tour cruise" at bounding box center [223, 137] width 164 height 15
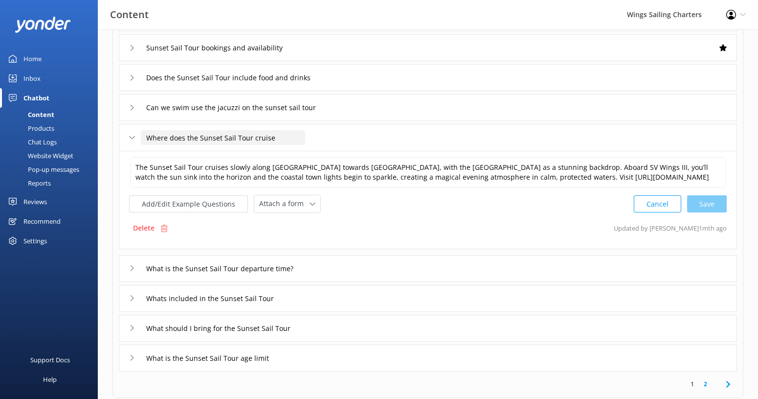
click at [275, 138] on input "Where does the Sunset Sail Tour cruise" at bounding box center [223, 137] width 164 height 15
type input "Where does the Sunset Sail Tour cruise to?"
click at [295, 153] on icon at bounding box center [297, 153] width 4 height 4
click at [311, 107] on input "Can we swim use the jacuzzi on the sunset sail tour" at bounding box center [246, 107] width 211 height 15
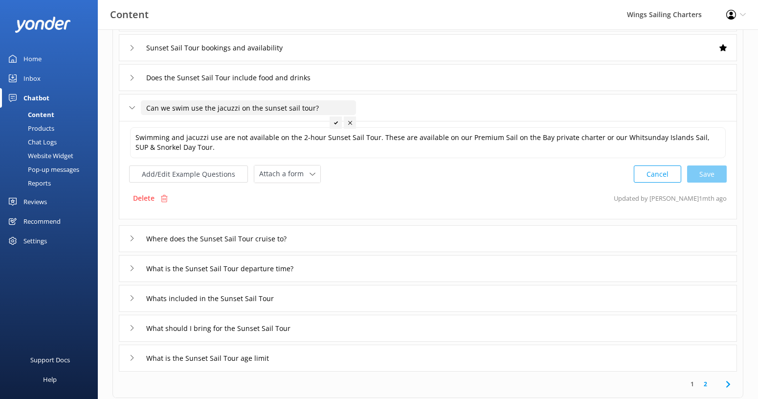
type input "Can we swim use the jacuzzi on the sunset sail tour?"
click at [333, 121] on div at bounding box center [336, 122] width 12 height 12
click at [314, 80] on input "Does the Sunset Sail Tour include food and drinks" at bounding box center [243, 77] width 204 height 15
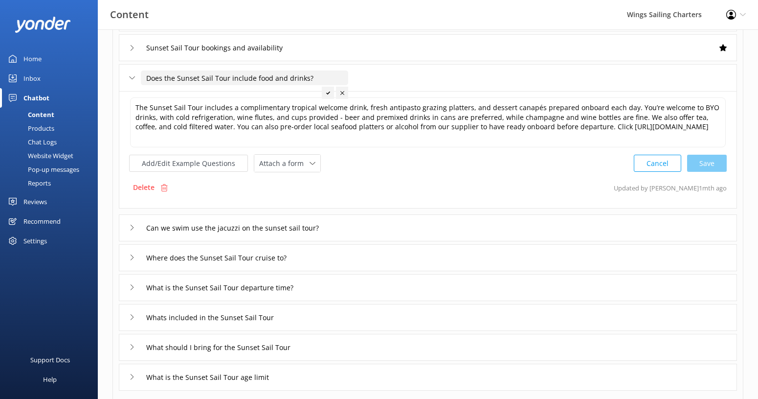
type input "Does the Sunset Sail Tour include food and drinks?"
click at [328, 92] on use at bounding box center [328, 92] width 4 height 3
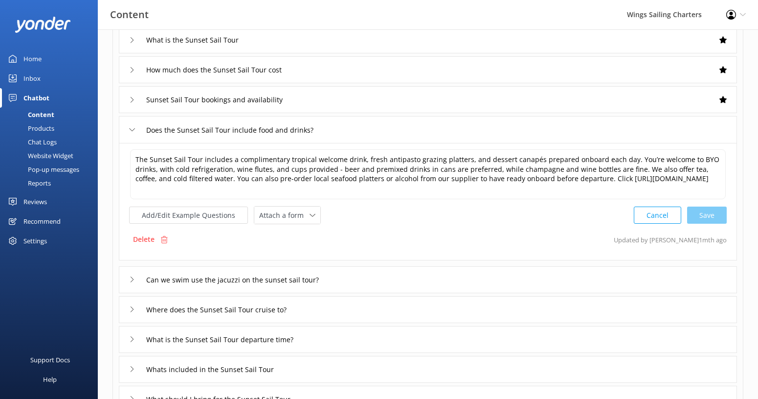
scroll to position [91, 0]
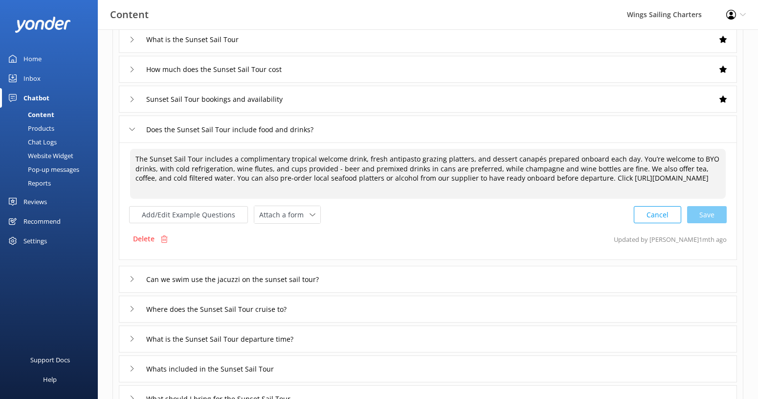
click at [700, 160] on textarea "The Sunset Sail Tour includes a complimentary tropical welcome drink, fresh ant…" at bounding box center [428, 174] width 596 height 50
click at [707, 212] on div "Cancel Loading.." at bounding box center [681, 214] width 92 height 18
click at [705, 212] on div "Cancel Save" at bounding box center [680, 214] width 93 height 18
type textarea "The Sunset Sail Tour includes a complimentary tropical welcome drink, fresh ant…"
click at [127, 127] on div "Does the Sunset Sail Tour include food and drinks?" at bounding box center [428, 128] width 619 height 27
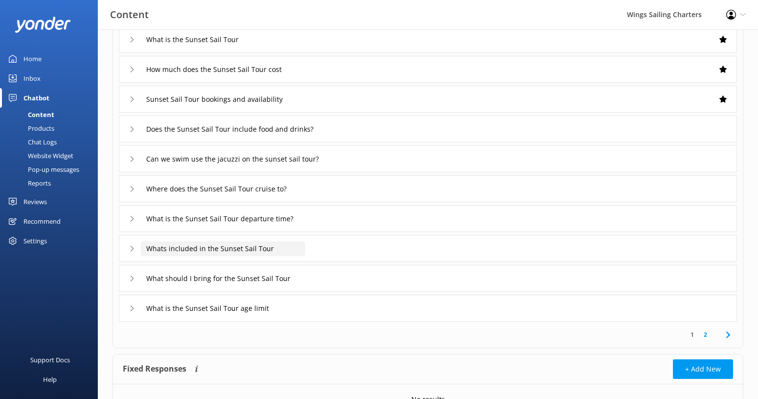
click at [240, 252] on input "Whats included in the Sunset Sail Tour" at bounding box center [223, 248] width 164 height 15
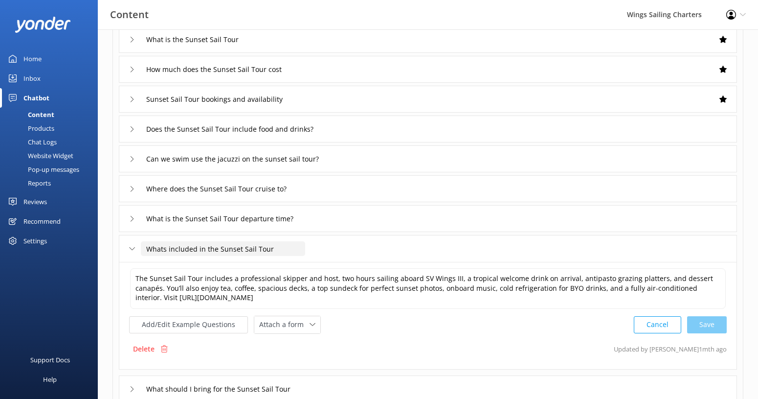
click at [280, 248] on input "Whats included in the Sunset Sail Tour" at bounding box center [223, 248] width 164 height 15
type input "Whats included in the Sunset Sail Tour?"
click at [285, 262] on icon at bounding box center [285, 264] width 4 height 4
click at [132, 248] on icon at bounding box center [132, 249] width 6 height 6
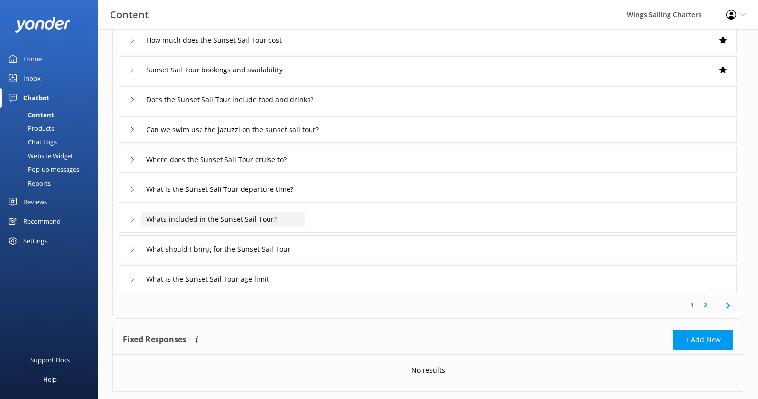
scroll to position [142, 0]
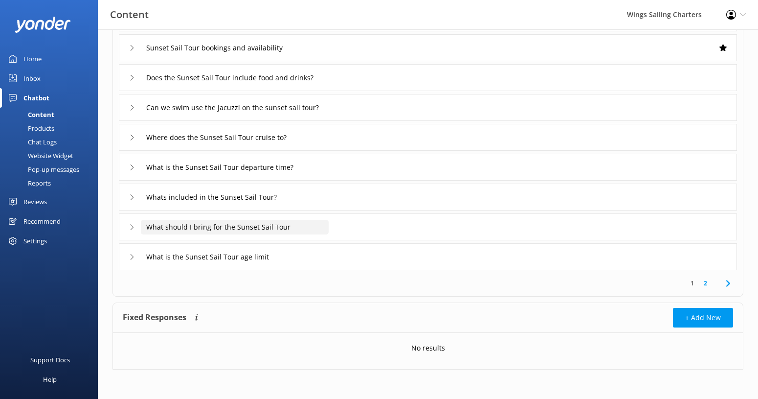
click at [290, 227] on input "What should I bring for the Sunset Sail Tour" at bounding box center [235, 227] width 188 height 15
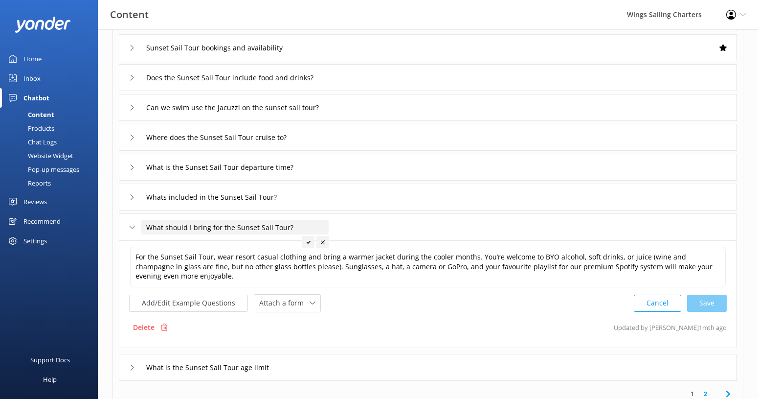
type input "What should I bring for the Sunset Sail Tour?"
click at [307, 241] on icon at bounding box center [309, 242] width 4 height 4
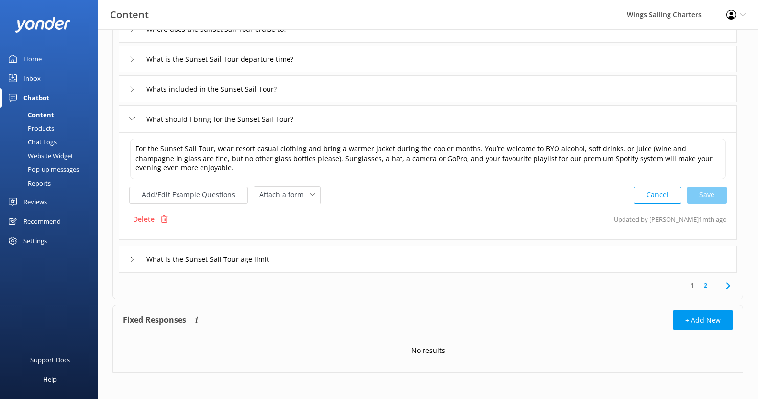
scroll to position [251, 0]
click at [131, 116] on icon at bounding box center [132, 118] width 6 height 6
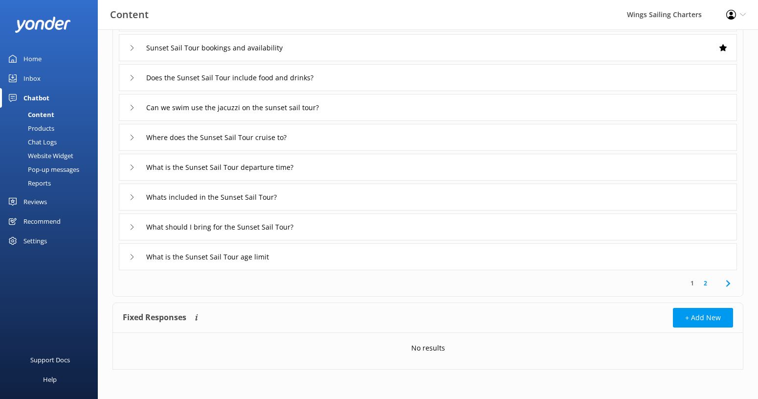
click at [129, 254] on icon at bounding box center [132, 257] width 6 height 6
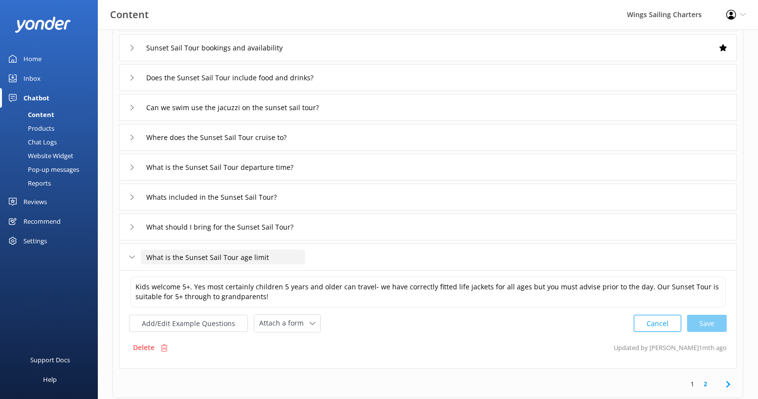
click at [268, 257] on input "What is the Sunset Sail Tour age limit" at bounding box center [223, 257] width 164 height 15
type input "What is the Sunset Sail Tour age limit?"
click at [283, 271] on icon at bounding box center [285, 272] width 4 height 4
click at [134, 255] on icon at bounding box center [132, 257] width 6 height 6
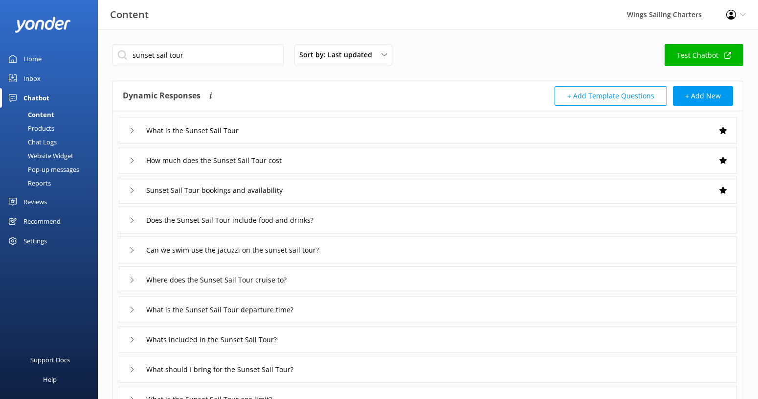
click at [39, 55] on div "Home" at bounding box center [32, 59] width 18 height 20
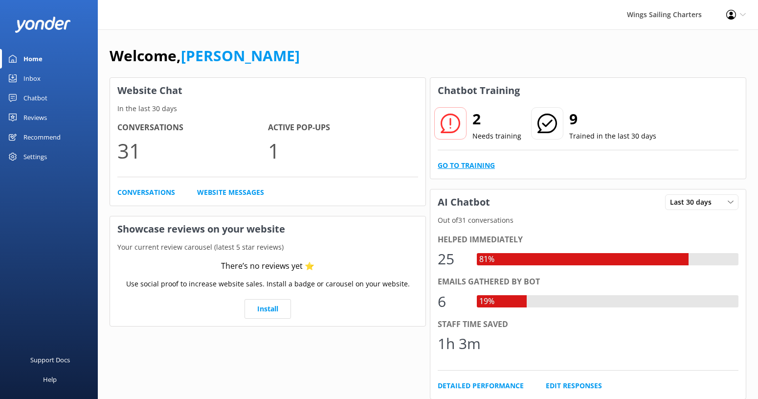
click at [460, 164] on link "Go to Training" at bounding box center [466, 165] width 57 height 11
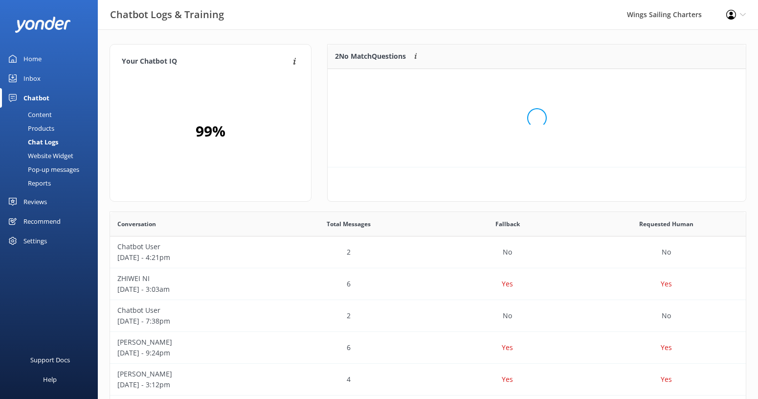
scroll to position [74, 418]
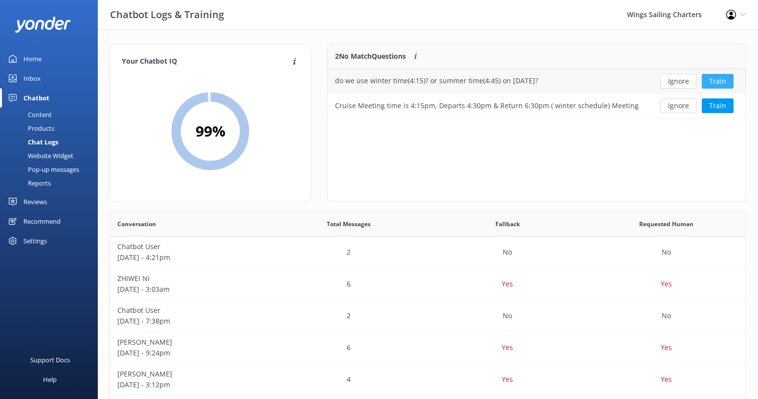
click at [721, 78] on button "Train" at bounding box center [718, 81] width 32 height 15
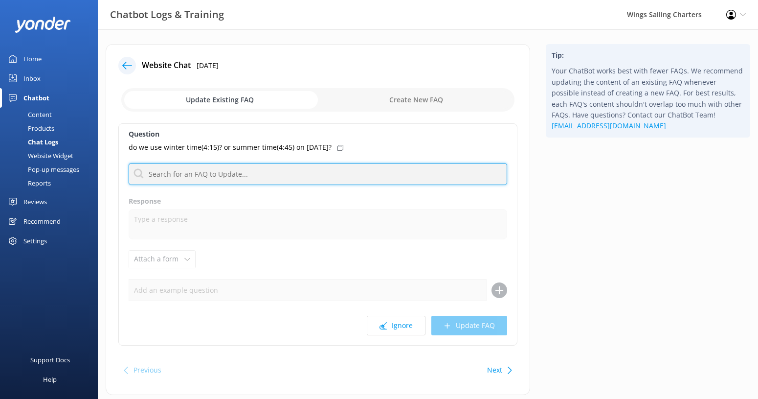
click at [187, 170] on input "text" at bounding box center [318, 174] width 379 height 22
type input "Sunset Sail Tour"
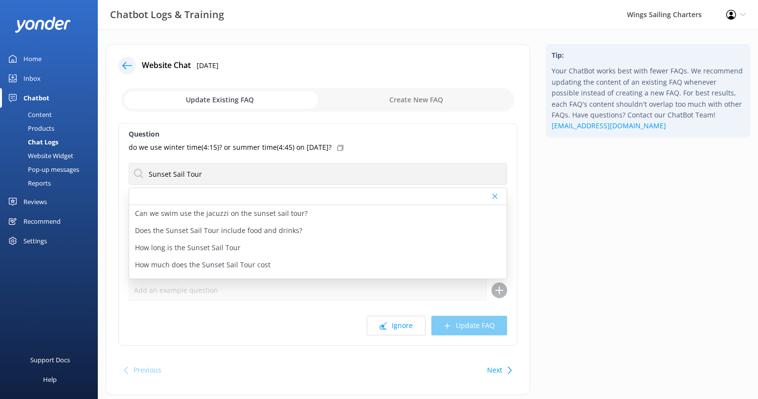
click at [571, 208] on div "Tip: Your ChatBot works best with fewer FAQs. We recommend updating the content…" at bounding box center [648, 224] width 220 height 361
click at [495, 196] on use at bounding box center [495, 196] width 5 height 5
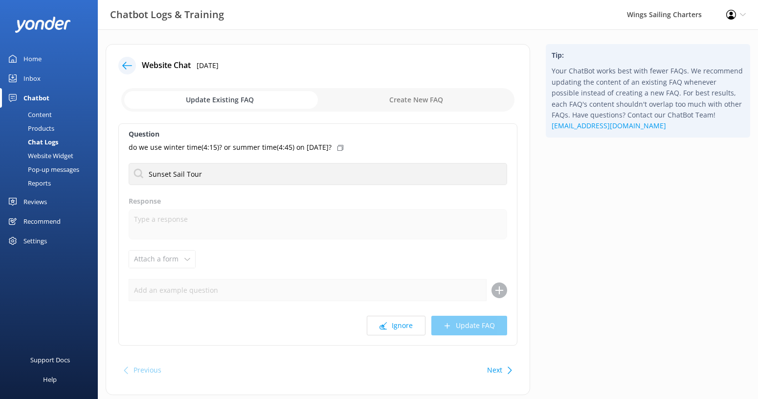
click at [418, 102] on input "checkbox" at bounding box center [317, 99] width 393 height 23
checkbox input "true"
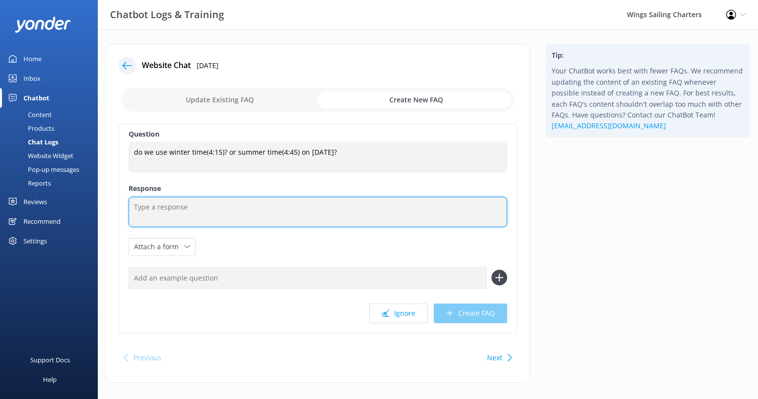
click at [285, 204] on textarea at bounding box center [318, 212] width 379 height 30
click at [261, 211] on textarea at bounding box center [318, 212] width 379 height 30
paste textarea "Sunset Sail Tour winter meeting time is 4:15pm, departs 4:30pm & return 6:30pm …"
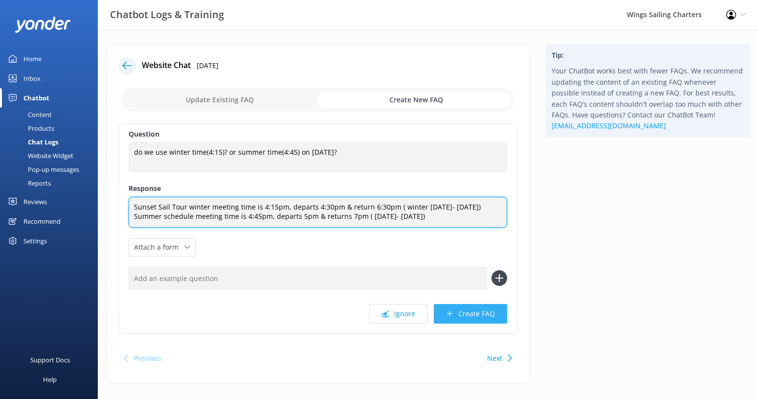
type textarea "Sunset Sail Tour winter meeting time is 4:15pm, departs 4:30pm & return 6:30pm …"
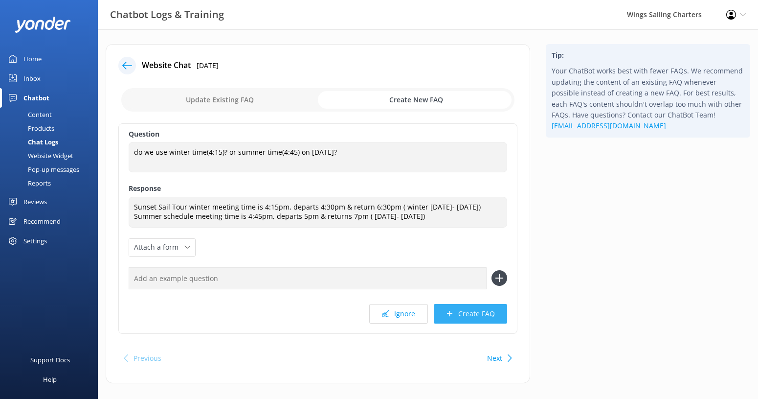
click at [475, 323] on button "Create FAQ" at bounding box center [470, 314] width 73 height 20
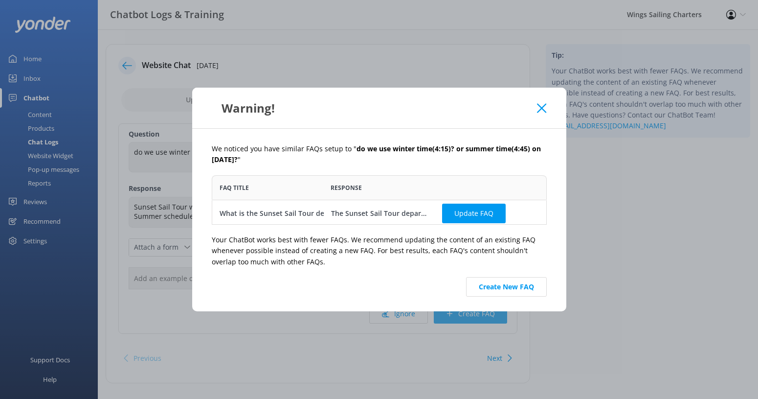
scroll to position [49, 335]
click at [473, 213] on button "Update FAQ" at bounding box center [474, 214] width 64 height 20
checkbox input "false"
type textarea "The Sunset Sail Tour departs from [GEOGRAPHIC_DATA], [GEOGRAPHIC_DATA] meeting …"
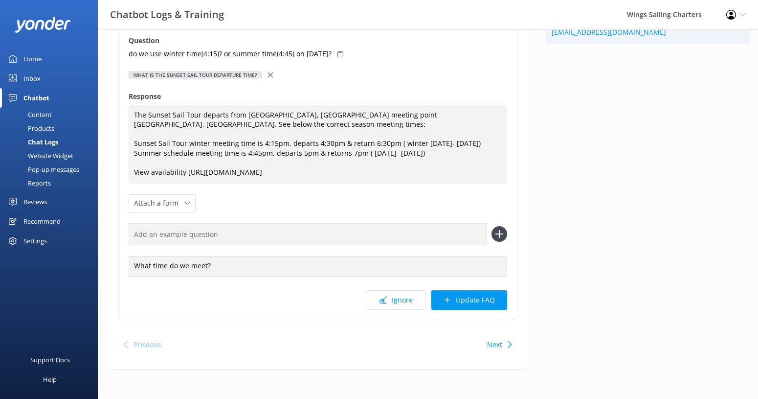
scroll to position [103, 0]
click at [464, 299] on button "Update FAQ" at bounding box center [470, 300] width 76 height 20
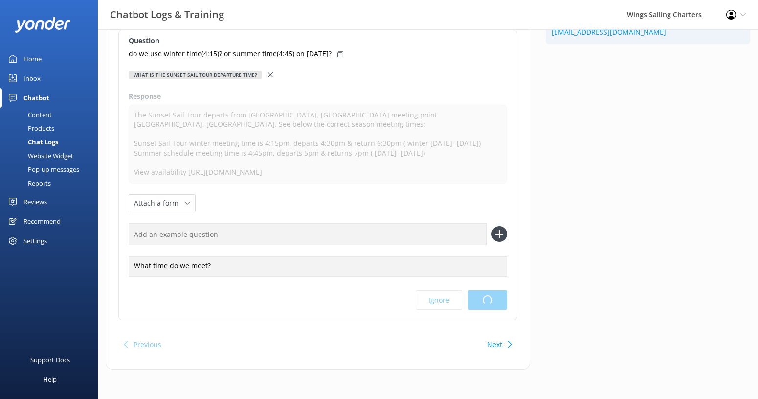
scroll to position [0, 0]
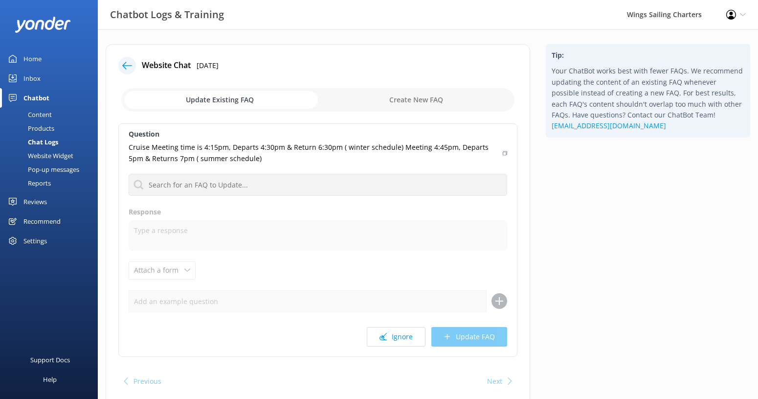
click at [124, 65] on use at bounding box center [127, 65] width 10 height 7
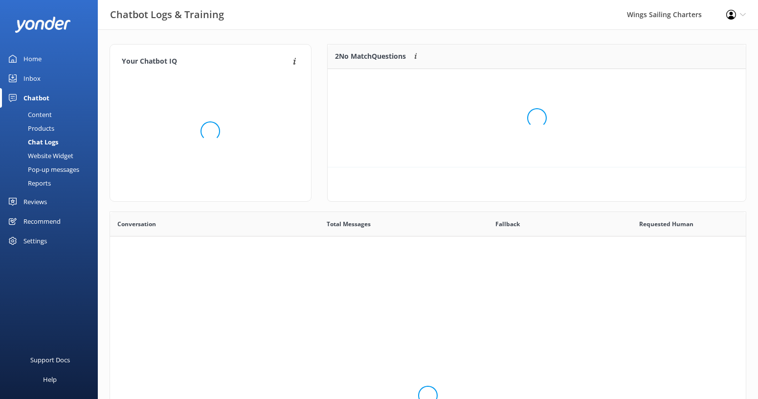
scroll to position [343, 636]
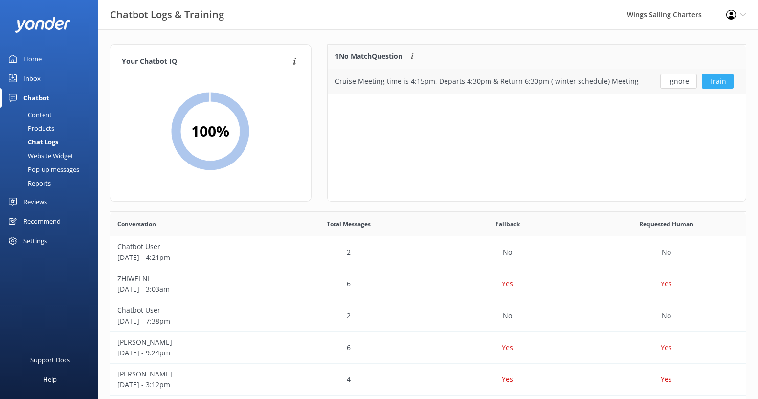
click at [711, 83] on button "Train" at bounding box center [718, 81] width 32 height 15
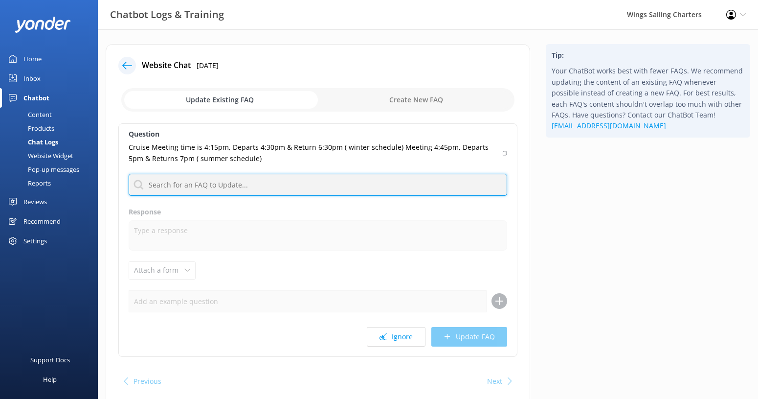
click at [275, 182] on input "text" at bounding box center [318, 185] width 379 height 22
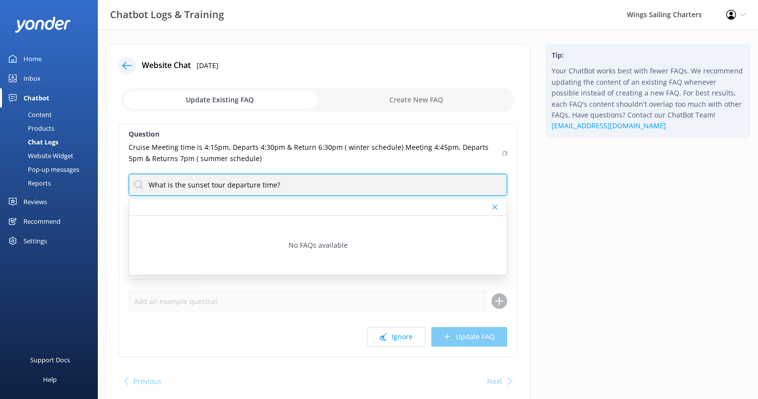
type input "What is the sunset tour departure time?"
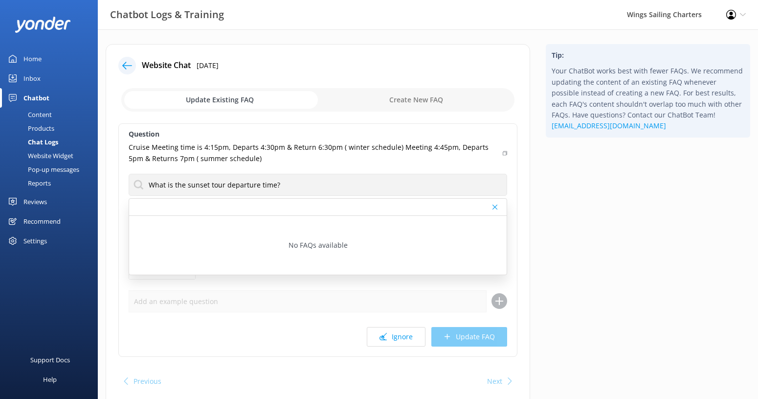
click at [301, 245] on div "No FAQs available" at bounding box center [318, 245] width 378 height 59
click at [277, 101] on input "checkbox" at bounding box center [317, 99] width 393 height 23
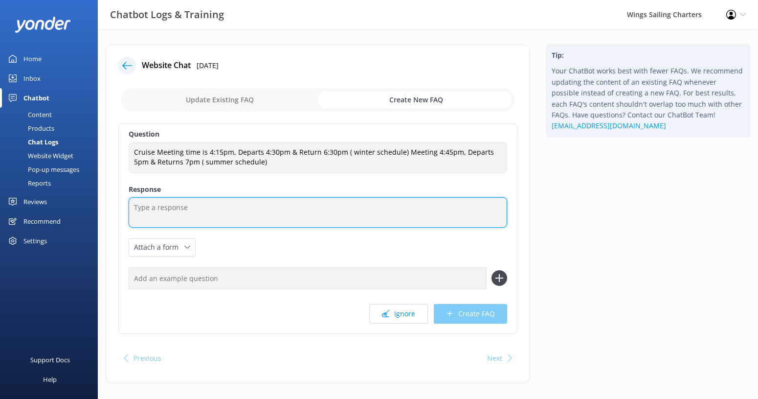
click at [217, 207] on textarea at bounding box center [318, 212] width 379 height 30
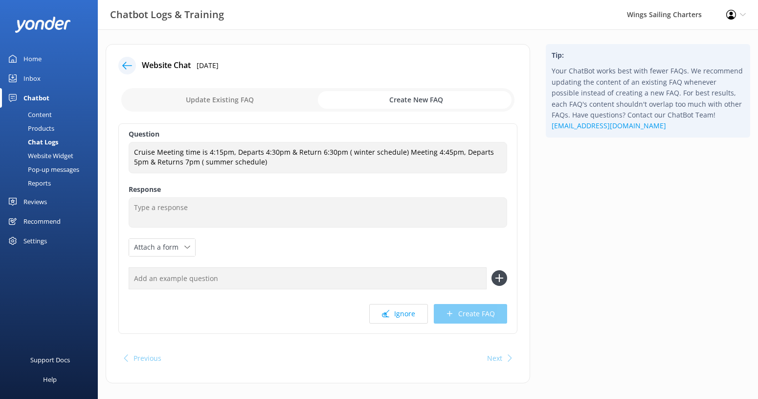
click at [252, 92] on input "checkbox" at bounding box center [317, 99] width 393 height 23
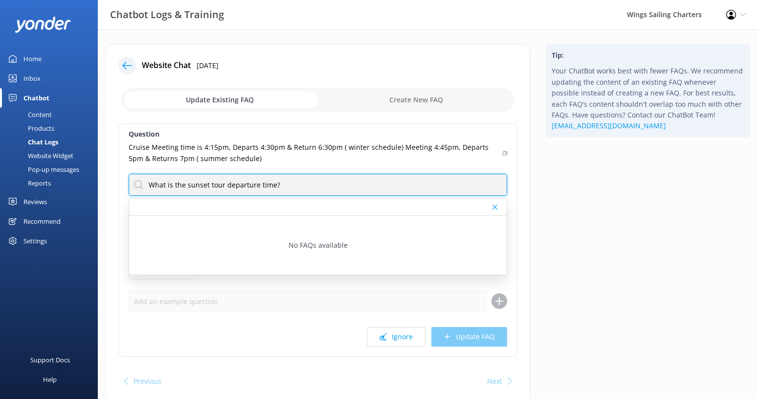
click at [284, 186] on input "What is the sunset tour departure time?" at bounding box center [318, 185] width 379 height 22
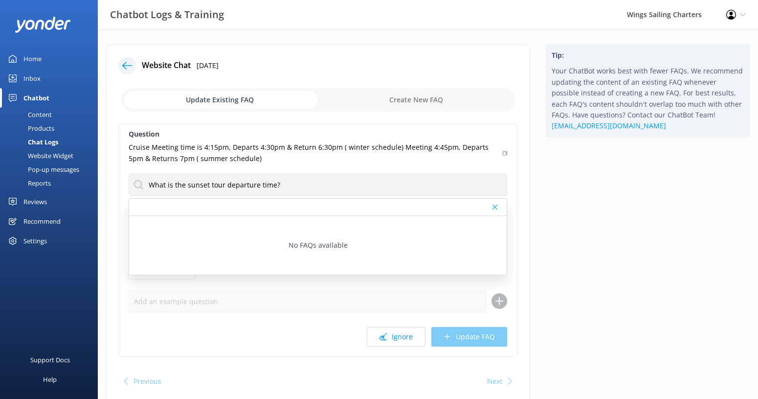
click at [422, 92] on input "checkbox" at bounding box center [317, 99] width 393 height 23
checkbox input "true"
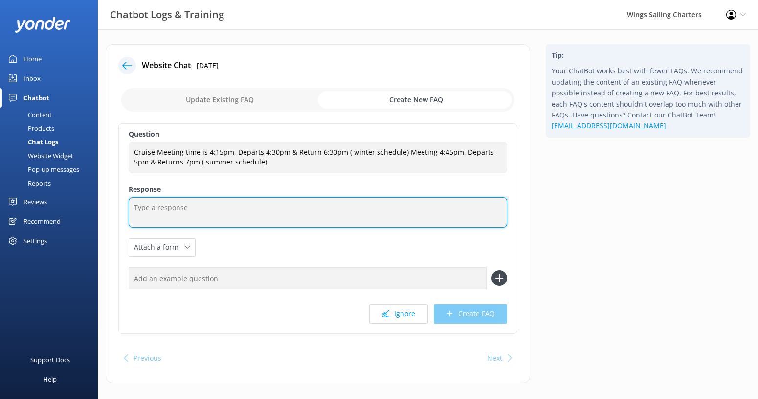
click at [279, 212] on textarea at bounding box center [318, 212] width 379 height 30
paste textarea "Sunset Sail Tour winter meeting time is 4:15pm, departs 4:30pm & return 6:30pm …"
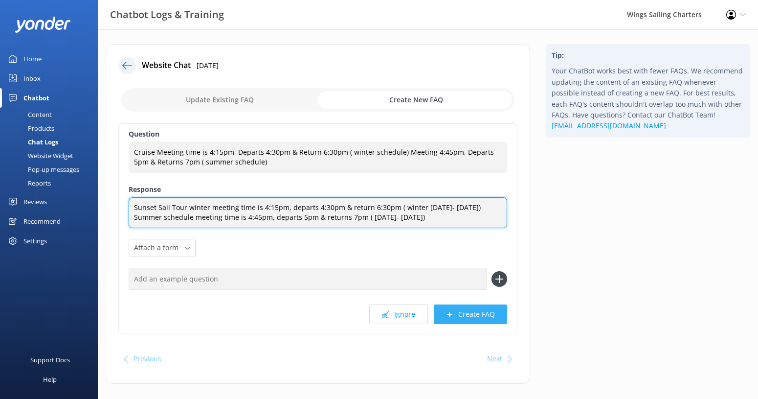
type textarea "Sunset Sail Tour winter meeting time is 4:15pm, departs 4:30pm & return 6:30pm …"
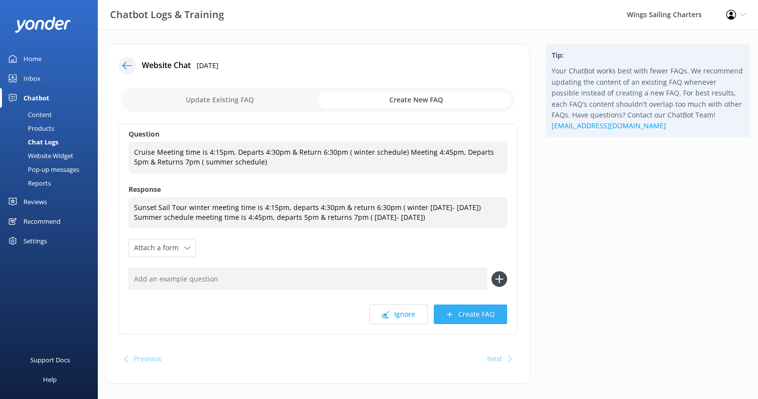
click at [469, 324] on button "Create FAQ" at bounding box center [470, 314] width 73 height 20
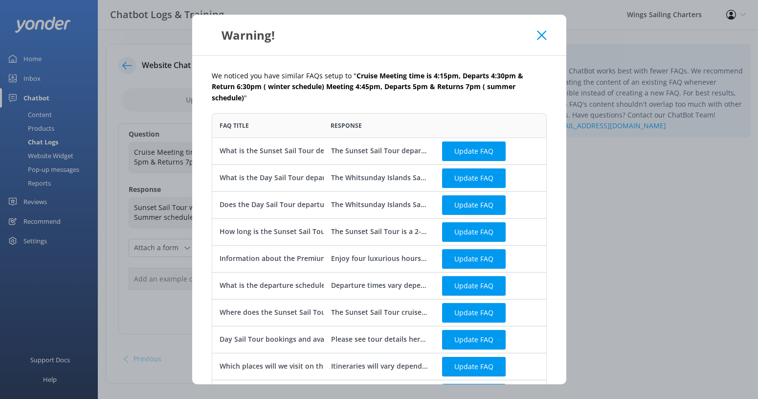
scroll to position [612, 335]
click at [478, 141] on button "Update FAQ" at bounding box center [474, 151] width 64 height 20
checkbox input "false"
type textarea "The Sunset Sail Tour departs from [GEOGRAPHIC_DATA], [GEOGRAPHIC_DATA] meeting …"
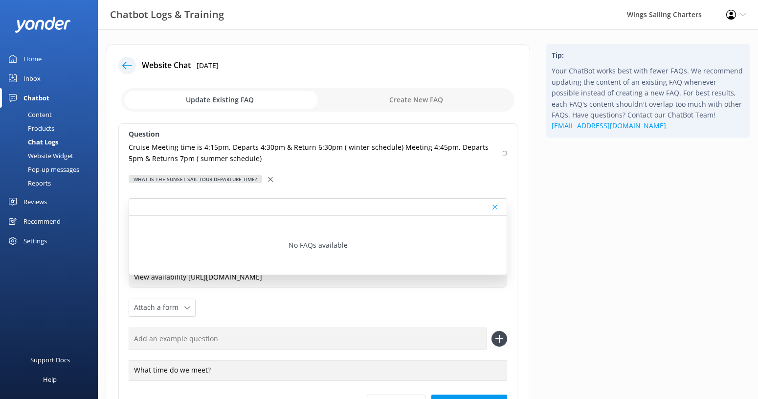
click at [305, 185] on div "Question Cruise Meeting time is 4:15pm, Departs 4:30pm & Return 6:30pm ( winter…" at bounding box center [317, 273] width 399 height 301
click at [566, 256] on div "Tip: Your ChatBot works best with fewer FAQs. We recommend updating the content…" at bounding box center [648, 263] width 220 height 439
click at [497, 299] on div "Question Cruise Meeting time is 4:15pm, Departs 4:30pm & Return 6:30pm ( winter…" at bounding box center [317, 273] width 399 height 301
click at [496, 209] on icon at bounding box center [495, 207] width 5 height 6
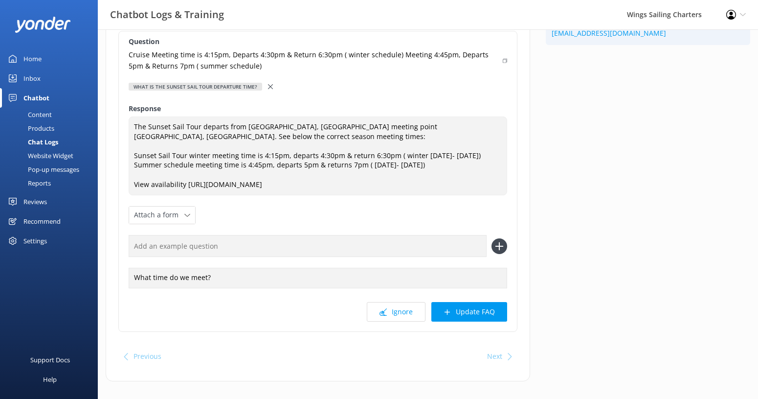
scroll to position [114, 0]
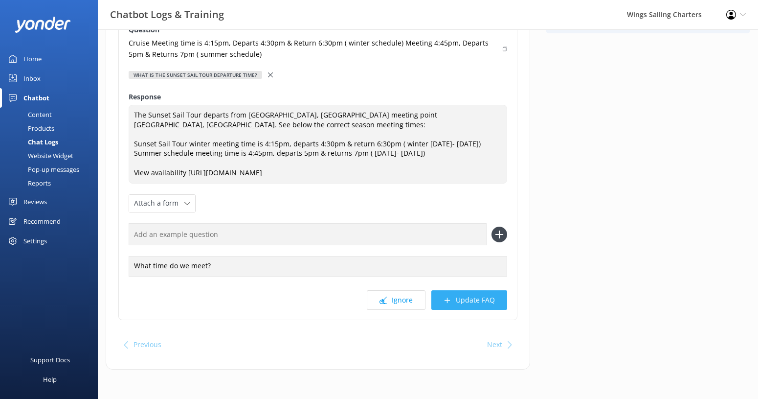
click at [464, 300] on button "Update FAQ" at bounding box center [470, 300] width 76 height 20
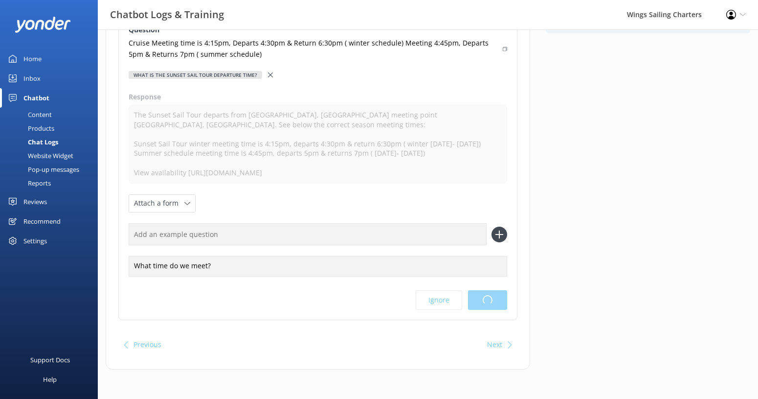
scroll to position [0, 0]
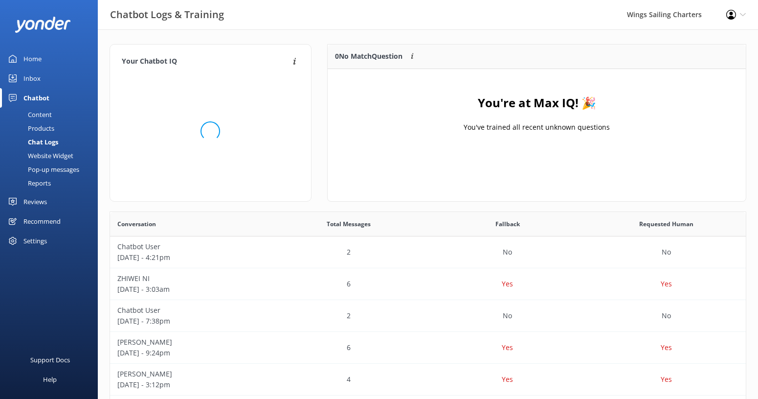
scroll to position [122, 418]
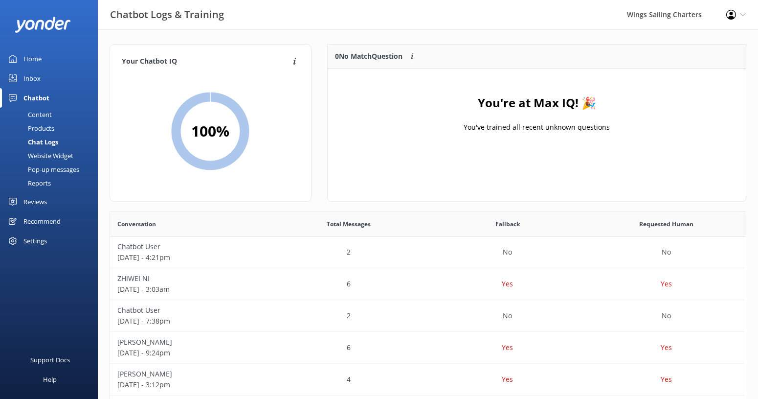
click at [30, 59] on div "Home" at bounding box center [32, 59] width 18 height 20
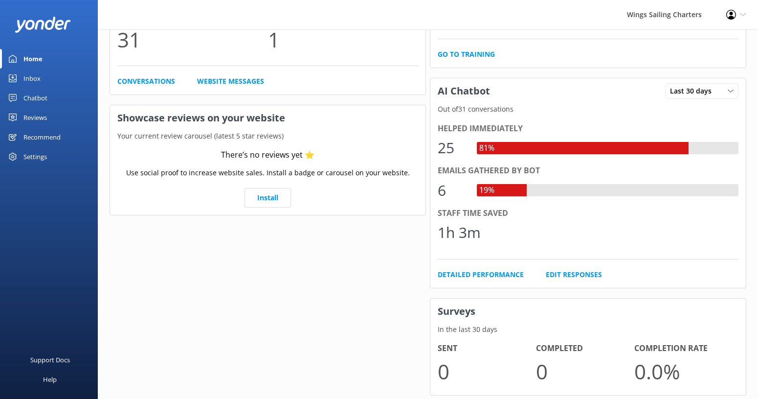
scroll to position [112, 0]
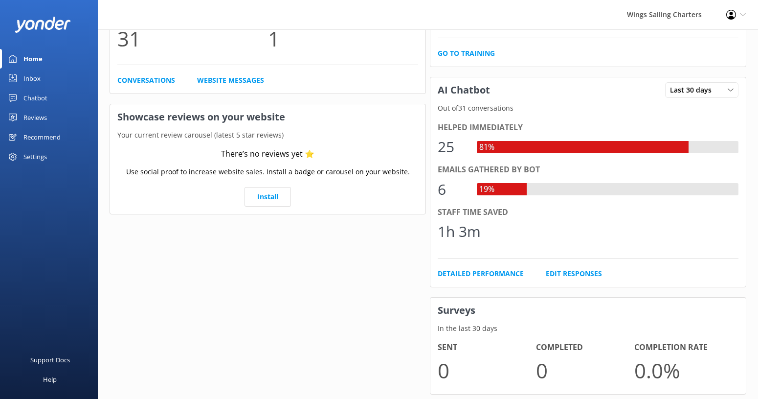
click at [483, 188] on div "19%" at bounding box center [487, 189] width 20 height 13
click at [466, 275] on link "Detailed Performance" at bounding box center [481, 273] width 86 height 11
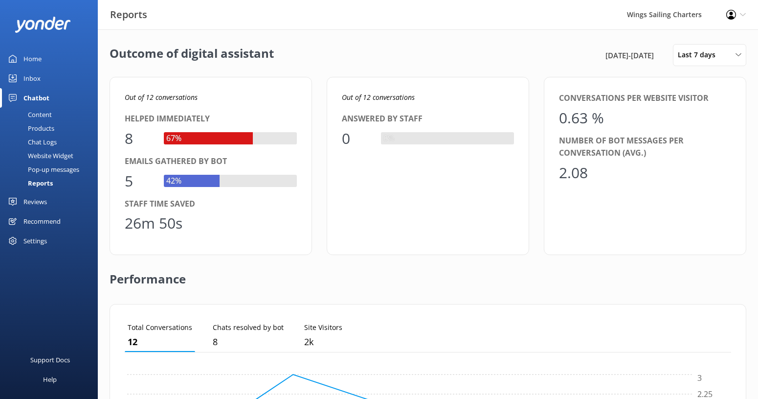
click at [38, 170] on div "Pop-up messages" at bounding box center [42, 169] width 73 height 14
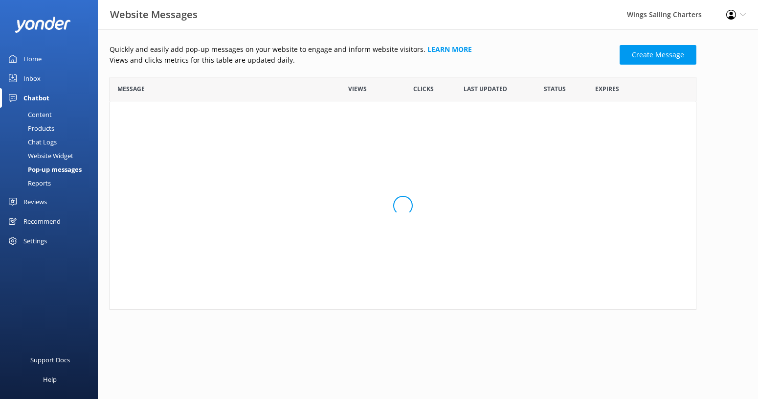
scroll to position [150, 587]
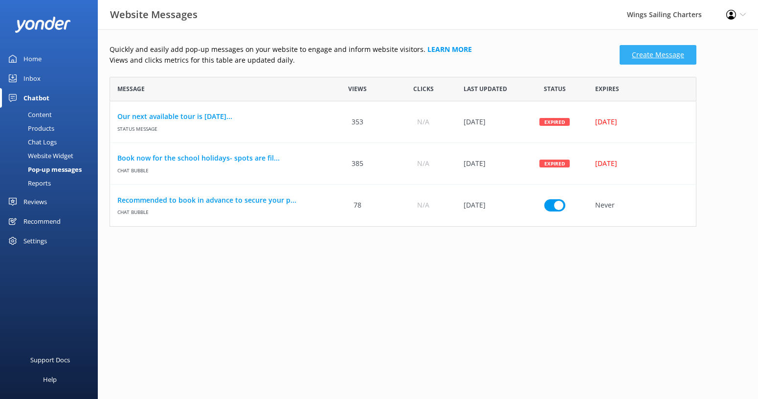
click at [655, 54] on link "Create Message" at bounding box center [658, 55] width 77 height 20
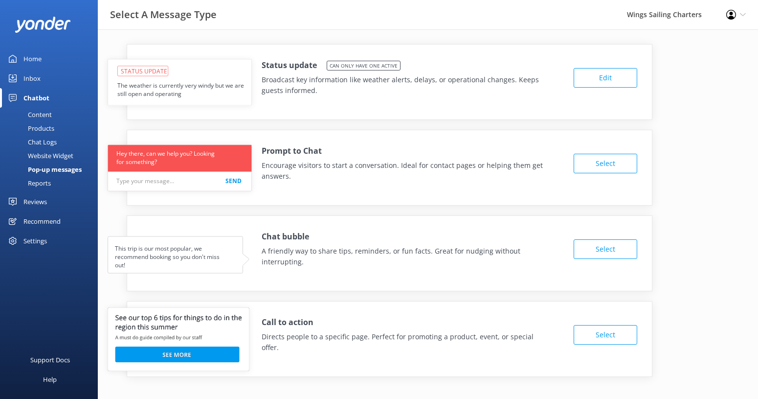
click at [597, 74] on button "Edit" at bounding box center [606, 78] width 64 height 20
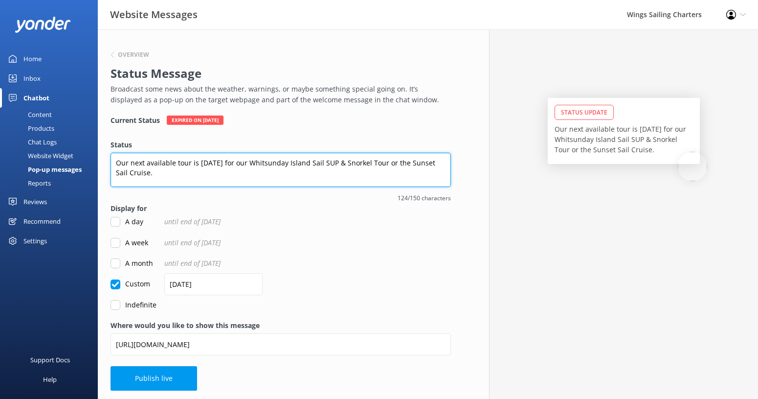
click at [223, 166] on textarea "Our next available tour is [DATE] for our Whitsunday Island Sail SUP & Snorkel …" at bounding box center [281, 170] width 341 height 34
click at [173, 166] on textarea "Our next available tour is [DATE] for our Whitsunday Island Sail SUP & Snorkel …" at bounding box center [281, 170] width 341 height 34
click at [204, 164] on textarea "Our next availability for tour is [DATE] for our Whitsunday Island Sail SUP & S…" at bounding box center [281, 170] width 341 height 34
click at [254, 163] on textarea "Our next availability for tours is [DATE] for our Whitsunday Island Sail SUP & …" at bounding box center [281, 170] width 341 height 34
type textarea "Our next availability for tours is [DATE] for our [GEOGRAPHIC_DATA] Sail SUP & …"
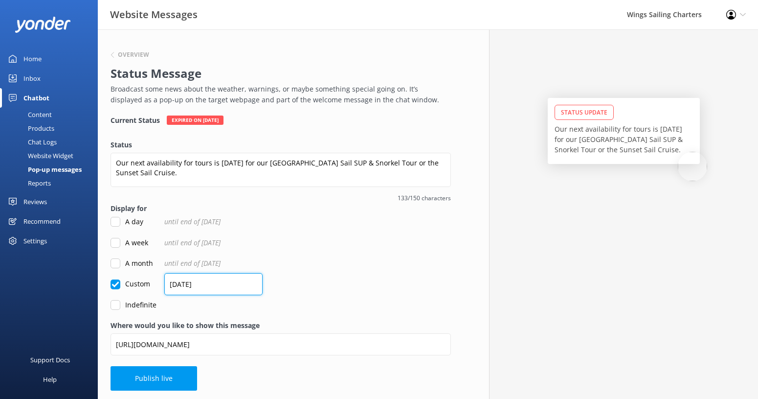
click at [222, 289] on input "[DATE]" at bounding box center [213, 284] width 98 height 22
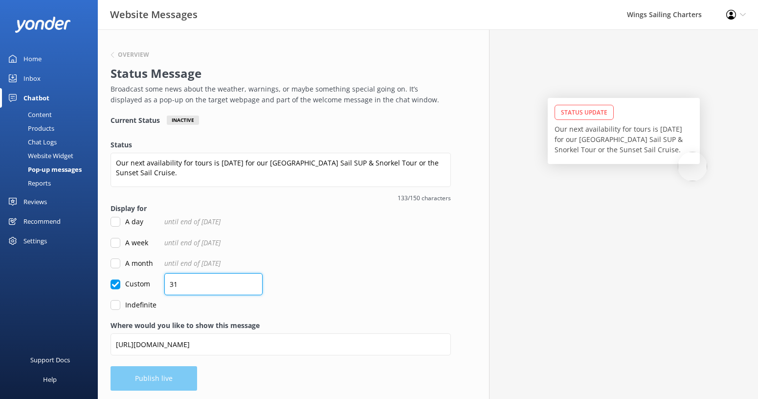
type input "3"
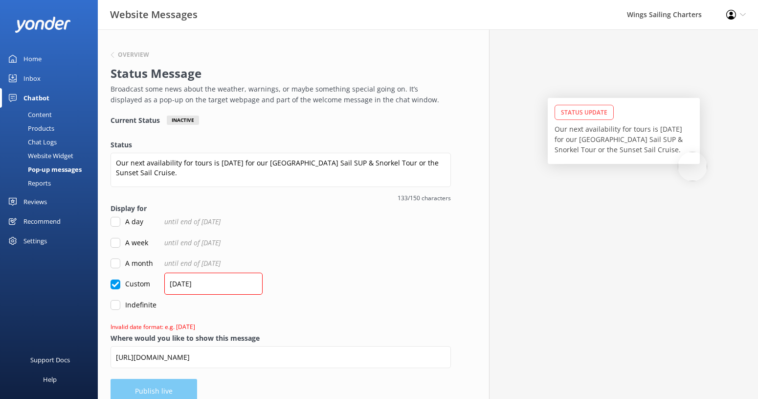
click at [350, 313] on div "Overview Status Message Broadcast some news about the weather, warnings, or may…" at bounding box center [281, 221] width 366 height 384
click at [209, 287] on input "[DATE]" at bounding box center [213, 284] width 98 height 22
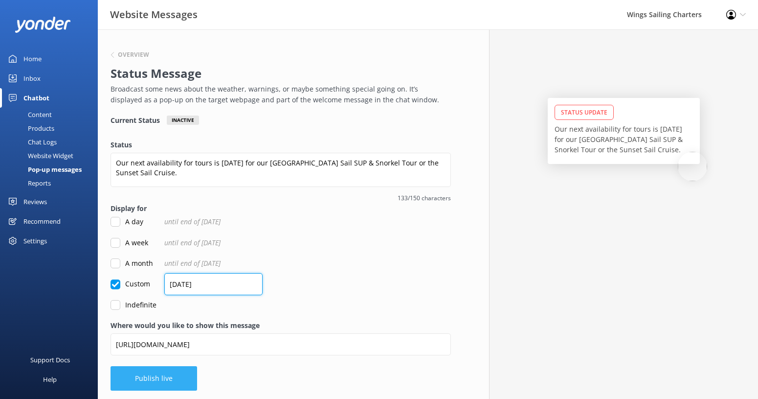
type input "[DATE]"
click at [154, 376] on button "Publish live" at bounding box center [154, 378] width 87 height 24
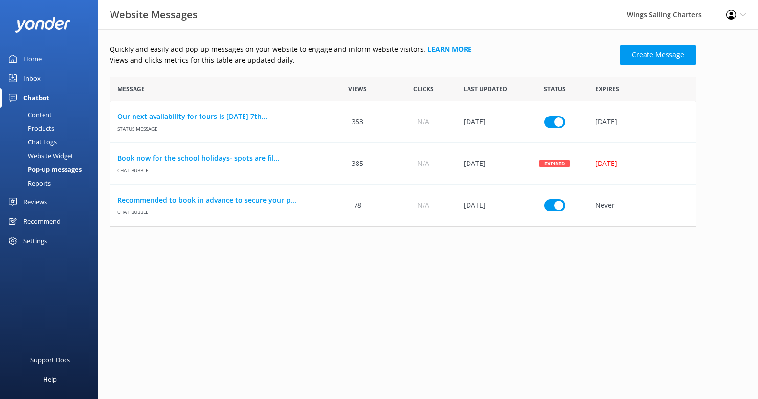
scroll to position [150, 587]
click at [191, 200] on link "Recommended to book in advance to secure your p..." at bounding box center [217, 200] width 200 height 11
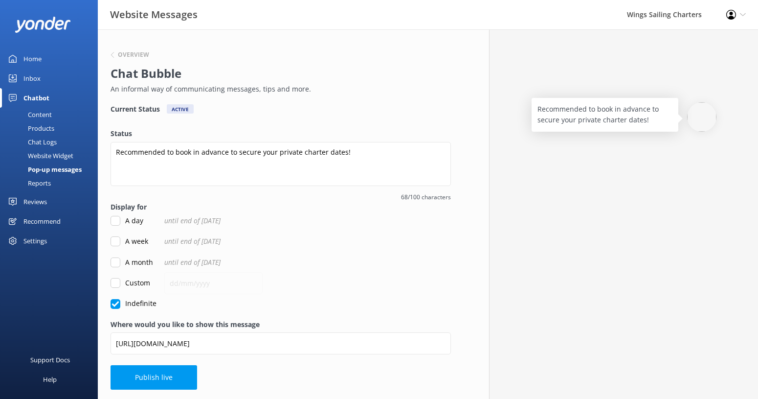
click at [32, 61] on div "Home" at bounding box center [32, 59] width 18 height 20
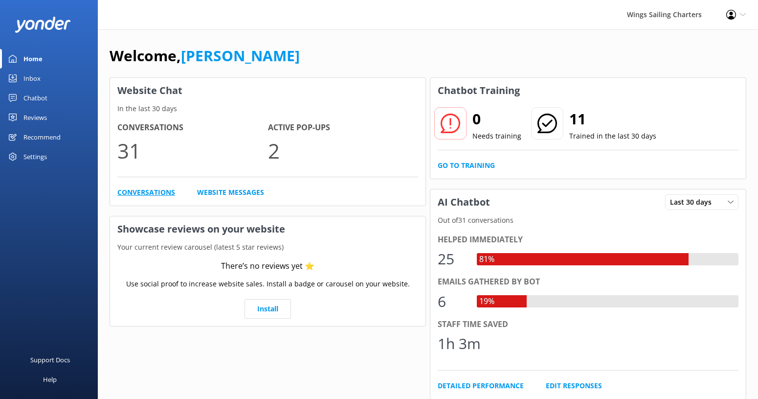
click at [136, 190] on link "Conversations" at bounding box center [146, 192] width 58 height 11
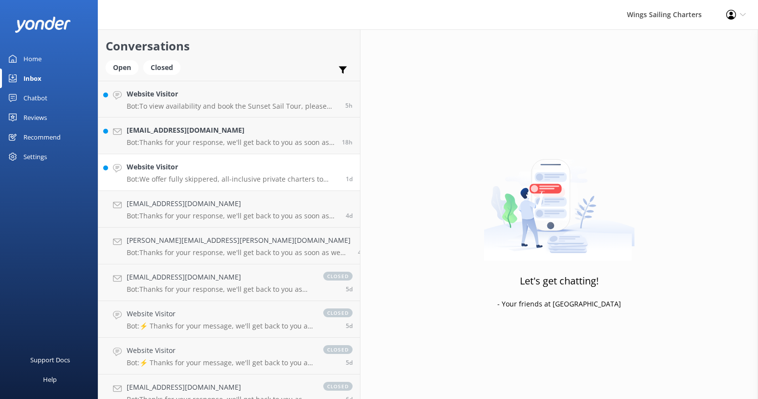
click at [200, 174] on div "Website Visitor Bot: We offer fully skippered, all-inclusive private charters t…" at bounding box center [233, 172] width 212 height 22
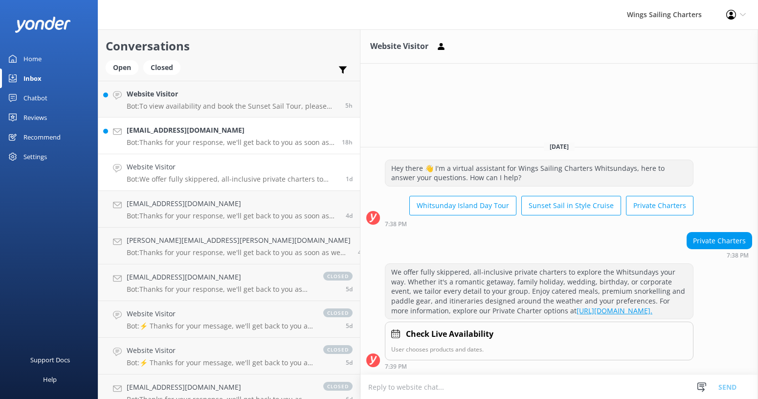
click at [182, 141] on p "Bot: Thanks for your response, we'll get back to you as soon as we can during o…" at bounding box center [231, 142] width 208 height 9
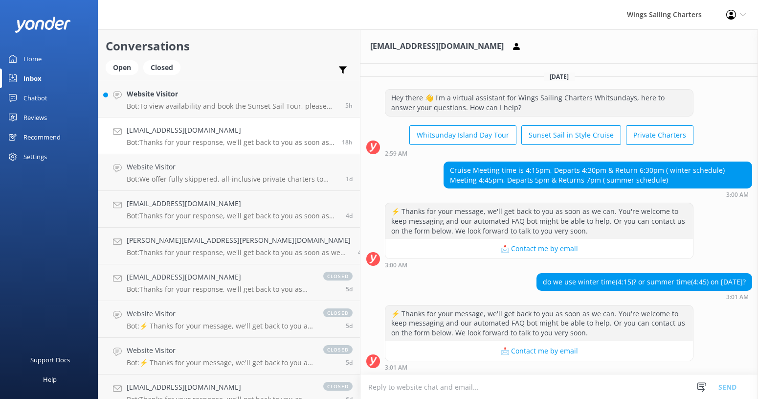
scroll to position [102, 0]
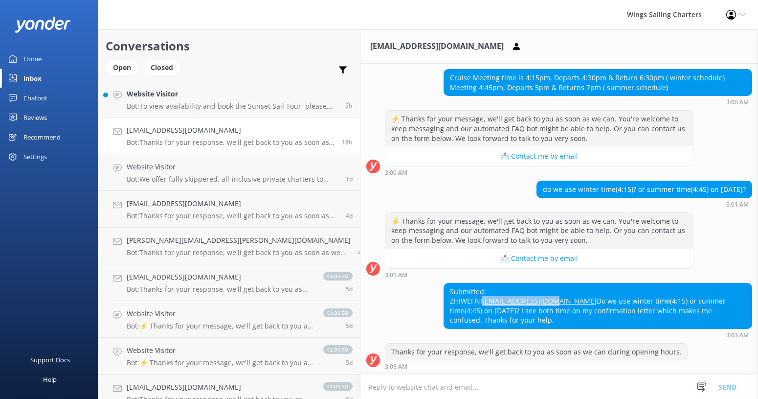
drag, startPoint x: 470, startPoint y: 303, endPoint x: 394, endPoint y: 301, distance: 75.9
click at [444, 301] on div "Submitted: ZHIWEI NI [EMAIL_ADDRESS][DOMAIN_NAME] Do we use winter time(4:15) o…" at bounding box center [598, 305] width 308 height 45
click at [211, 101] on div "Website Visitor Bot: To view availability and book the Sunset Sail Tour, please…" at bounding box center [232, 99] width 211 height 21
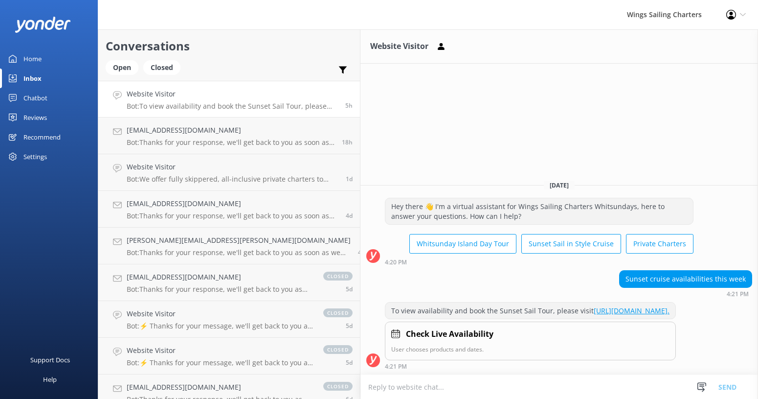
click at [31, 55] on div "Home" at bounding box center [32, 59] width 18 height 20
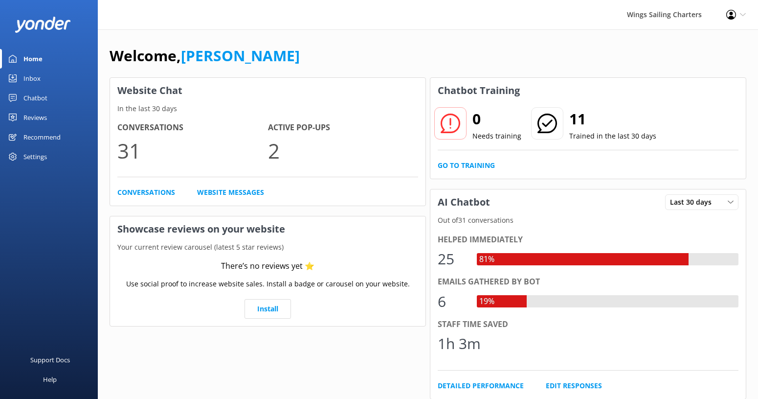
click at [35, 102] on div "Chatbot" at bounding box center [35, 98] width 24 height 20
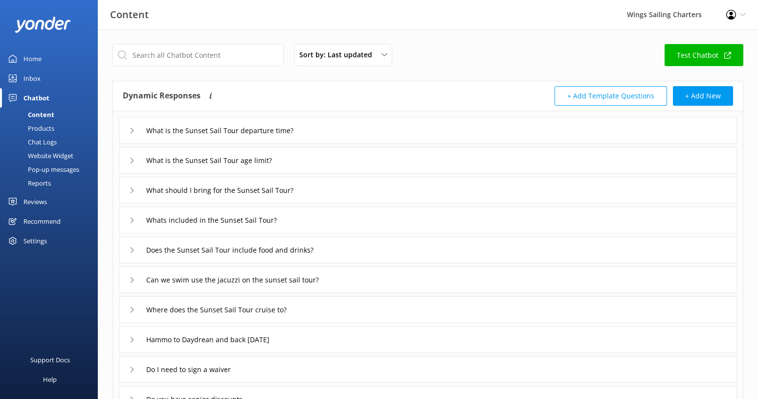
click at [45, 168] on div "Pop-up messages" at bounding box center [42, 169] width 73 height 14
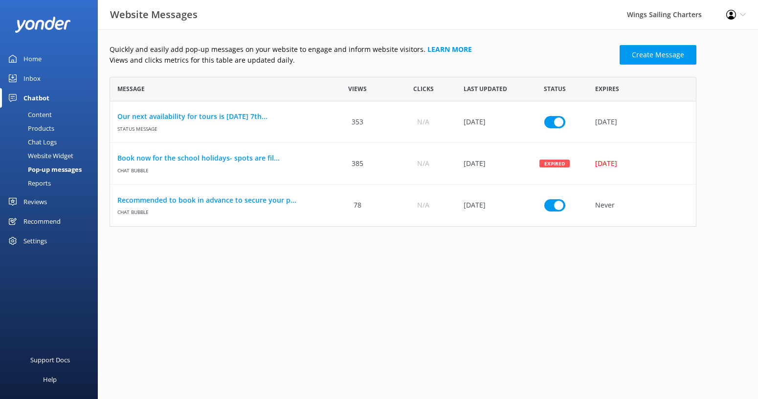
scroll to position [150, 587]
click at [653, 57] on link "Create Message" at bounding box center [658, 55] width 77 height 20
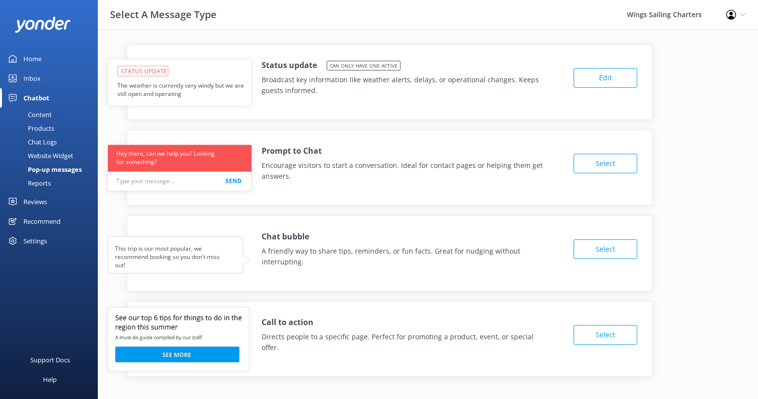
click at [625, 249] on button "Select" at bounding box center [606, 249] width 64 height 20
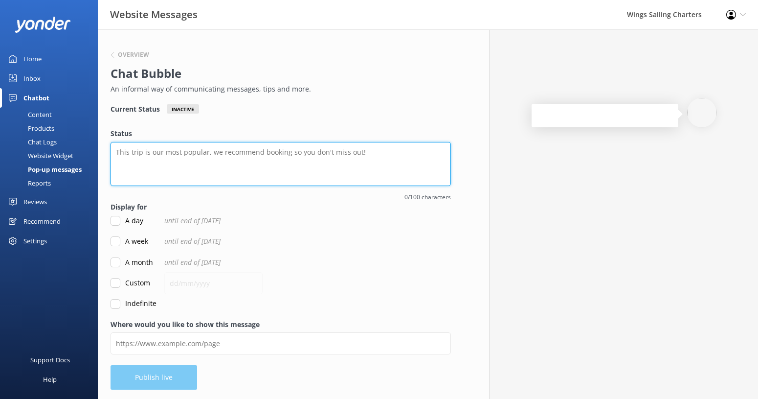
click at [136, 153] on textarea "Status" at bounding box center [281, 164] width 341 height 44
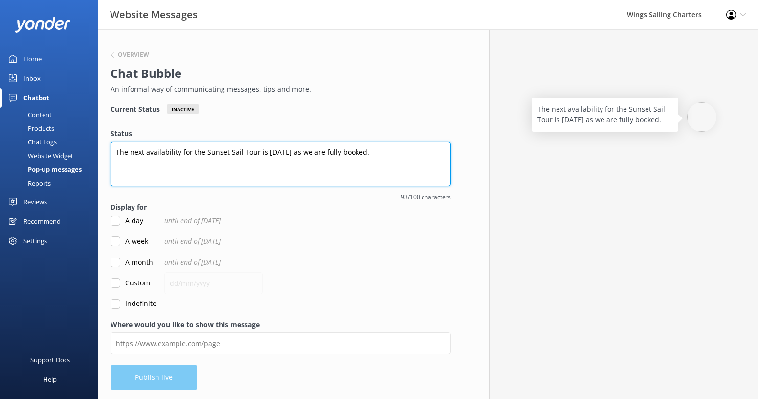
type textarea "The next availability for the Sunset Sail Tour is [DATE] as we are fully booked."
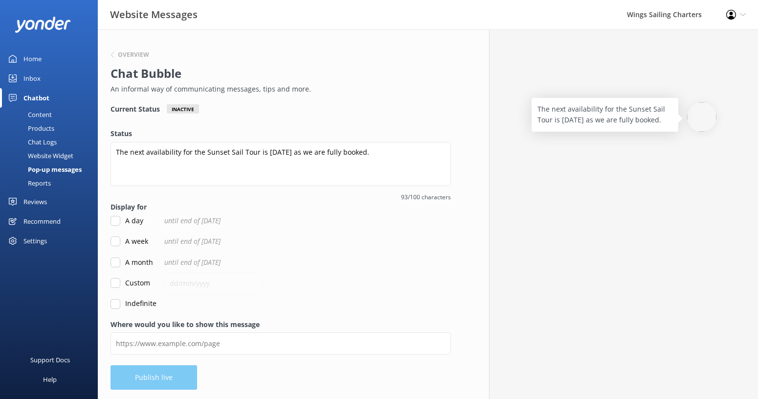
click at [113, 283] on input "Custom" at bounding box center [116, 283] width 10 height 10
checkbox input "true"
click at [177, 284] on input "text" at bounding box center [213, 283] width 98 height 22
type input "[DATE]"
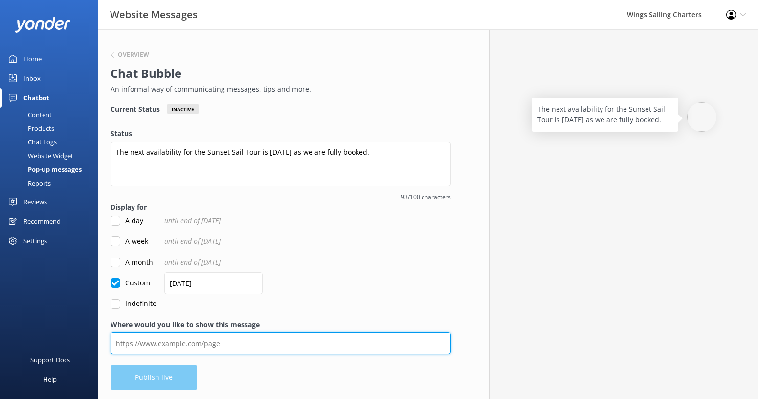
click at [213, 338] on input "Where would you like to show this message" at bounding box center [281, 343] width 341 height 22
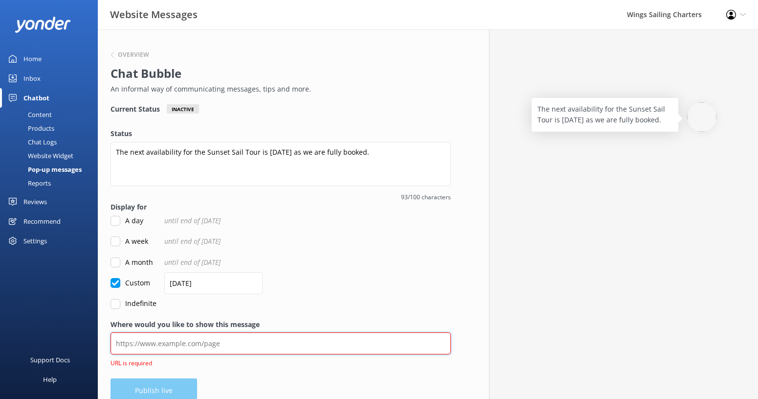
click at [138, 340] on input "Where would you like to show this message" at bounding box center [281, 343] width 341 height 22
paste input "[URL][DOMAIN_NAME]"
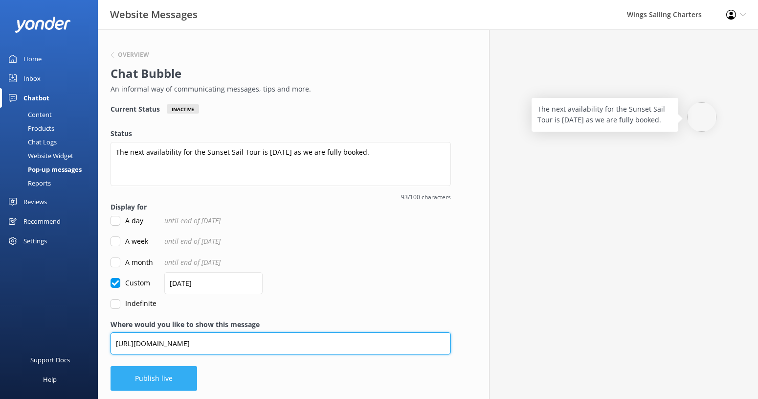
type input "[URL][DOMAIN_NAME]"
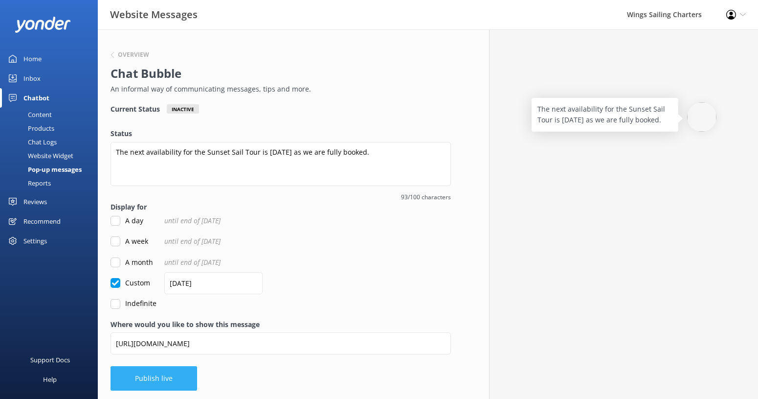
click at [150, 378] on button "Publish live" at bounding box center [154, 378] width 87 height 24
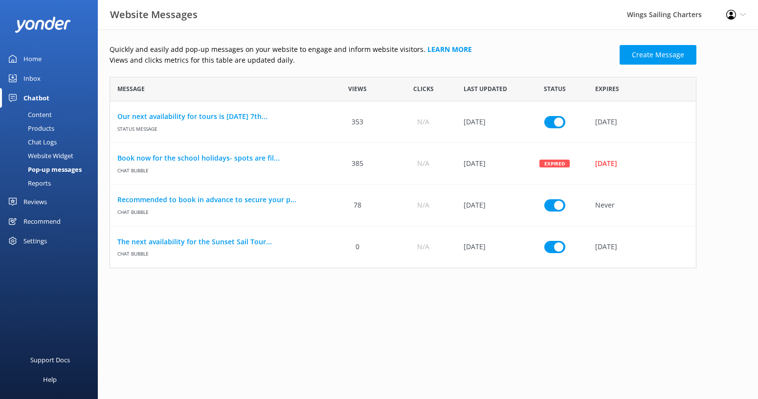
scroll to position [191, 587]
click at [660, 54] on link "Create Message" at bounding box center [658, 55] width 77 height 20
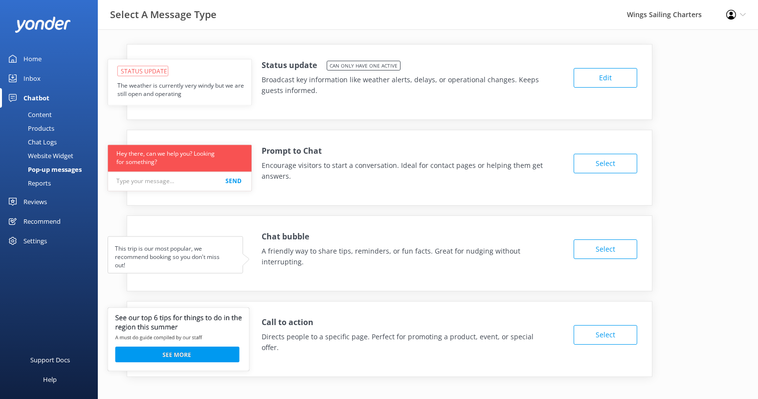
click at [607, 252] on button "Select" at bounding box center [606, 249] width 64 height 20
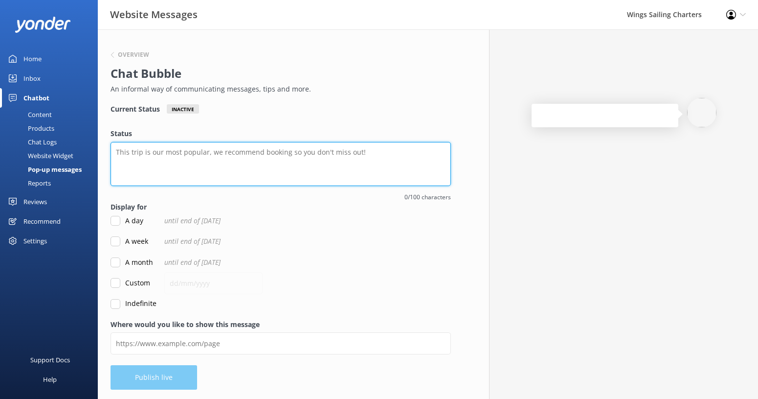
click at [150, 159] on textarea "Status" at bounding box center [281, 164] width 341 height 44
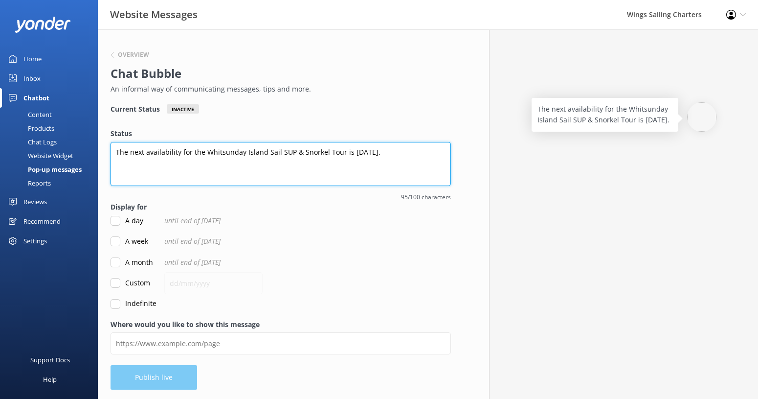
type textarea "The next availability for the Whitsunday Island Sail SUP & Snorkel Tour is [DAT…"
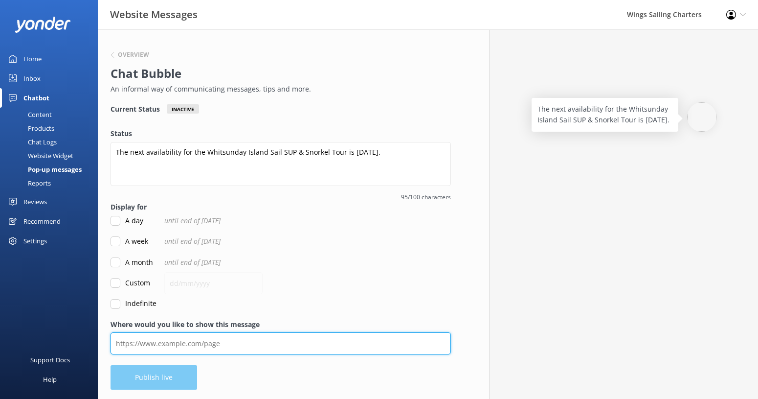
click at [174, 343] on input "Where would you like to show this message" at bounding box center [281, 343] width 341 height 22
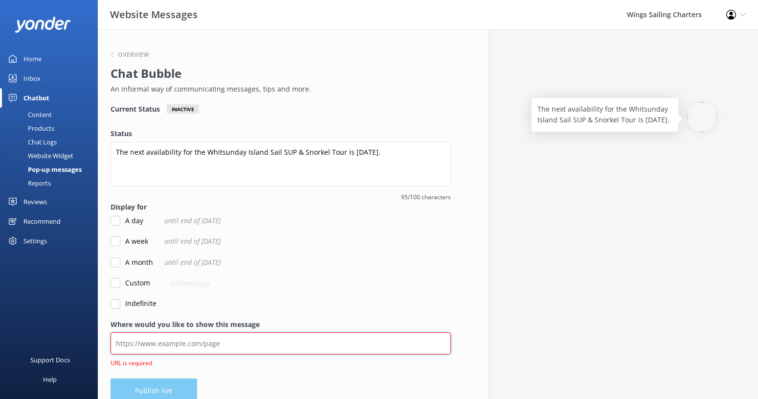
click at [121, 345] on input "Where would you like to show this message" at bounding box center [281, 343] width 341 height 22
paste input "[URL][DOMAIN_NAME]"
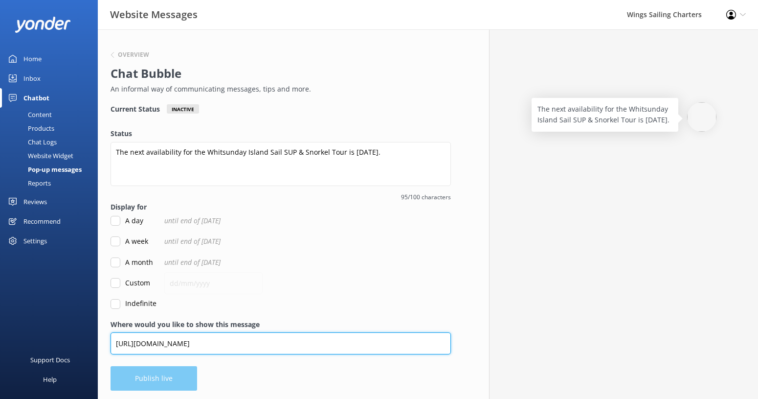
type input "[URL][DOMAIN_NAME]"
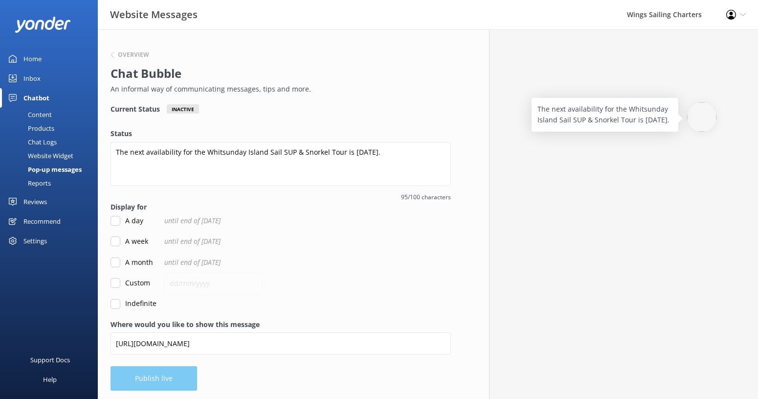
click at [116, 280] on input "Custom" at bounding box center [116, 283] width 10 height 10
checkbox input "true"
click at [176, 283] on input "text" at bounding box center [213, 283] width 98 height 22
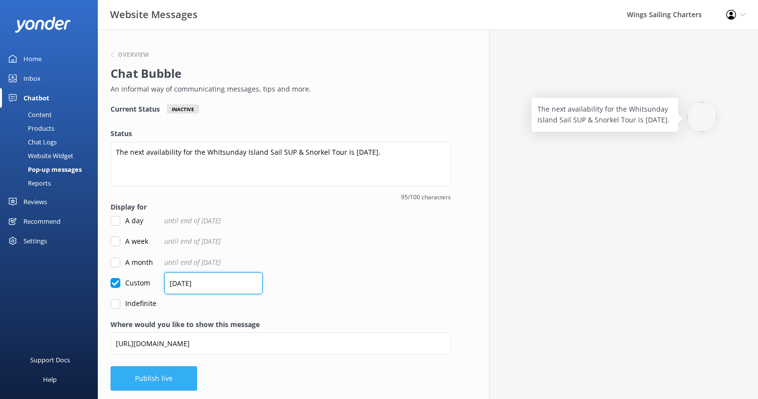
type input "[DATE]"
click at [145, 375] on button "Publish live" at bounding box center [154, 378] width 87 height 24
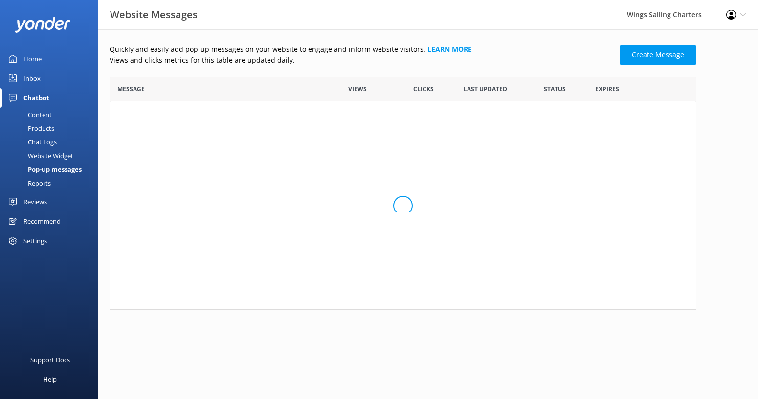
scroll to position [233, 587]
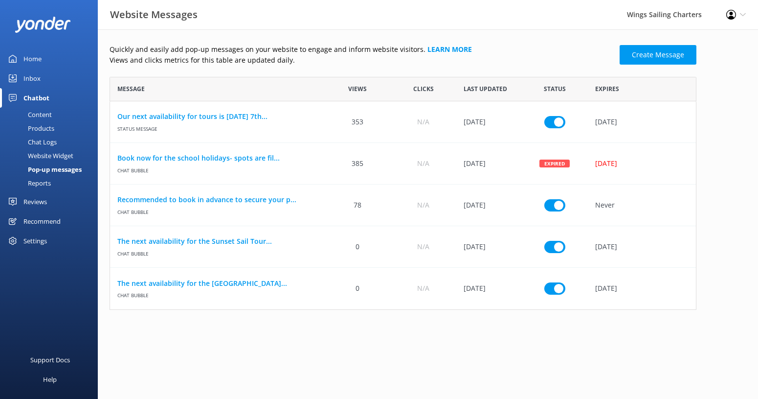
click at [32, 56] on div "Home" at bounding box center [32, 59] width 18 height 20
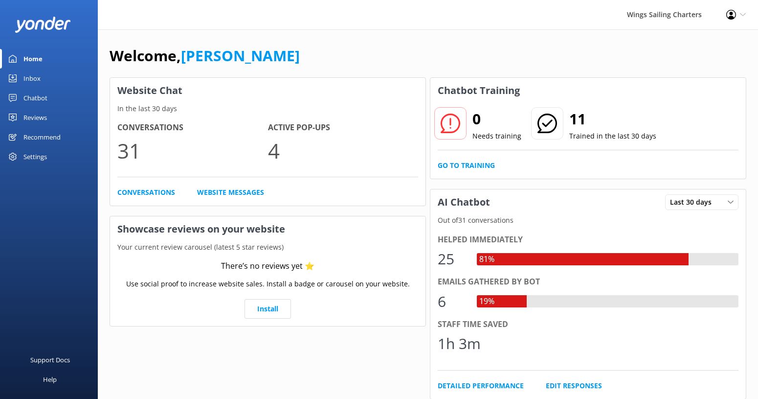
click at [744, 14] on icon at bounding box center [743, 15] width 6 height 6
click at [703, 66] on link "Logout" at bounding box center [710, 67] width 98 height 24
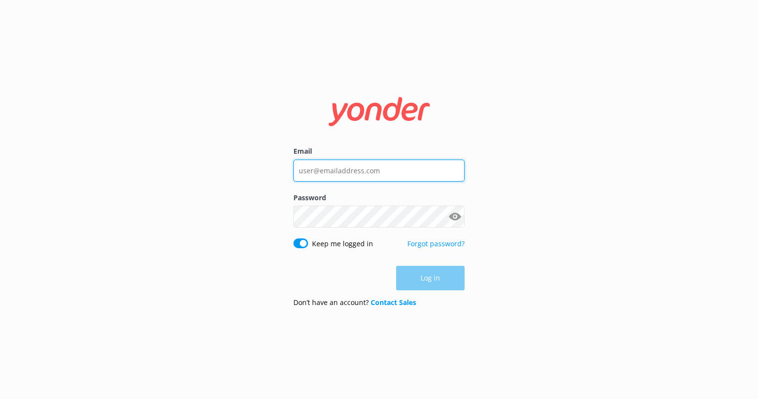
type input "[EMAIL_ADDRESS][DOMAIN_NAME]"
